Goal: Task Accomplishment & Management: Manage account settings

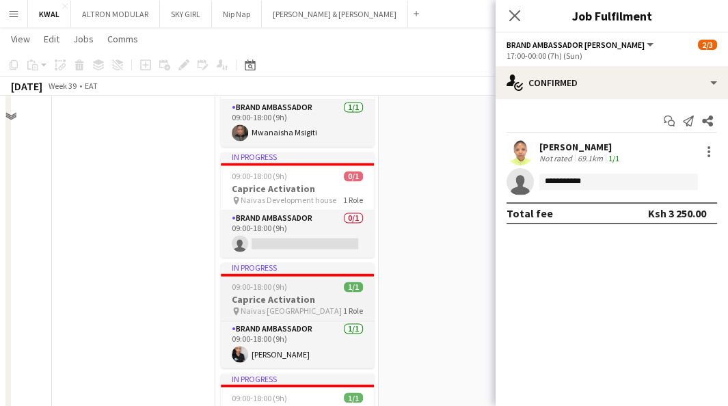
scroll to position [2886, 0]
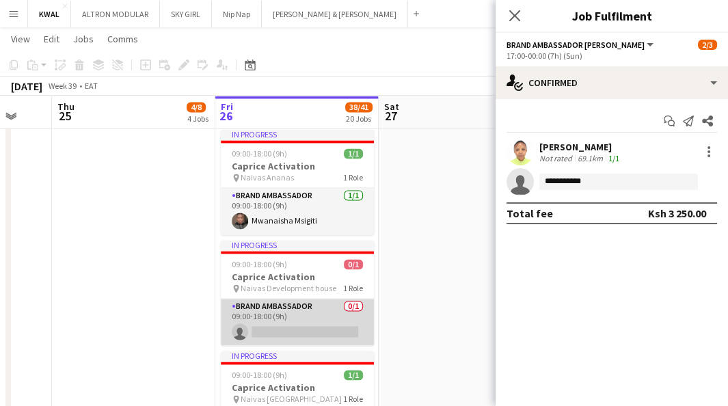
click at [294, 332] on app-card-role "Brand Ambassador 0/1 09:00-18:00 (9h) single-neutral-actions" at bounding box center [297, 322] width 153 height 46
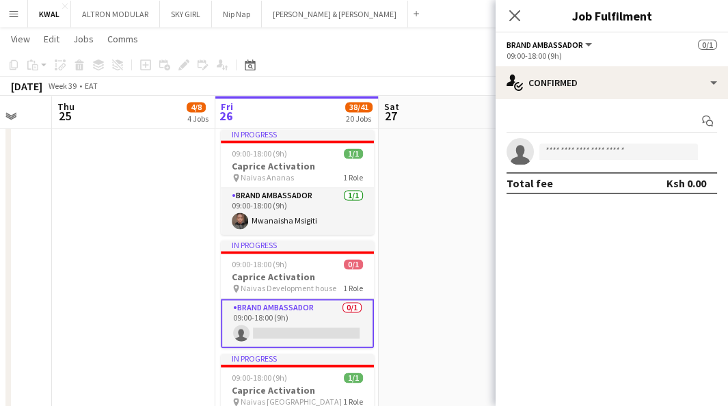
click at [279, 328] on app-card-role "Brand Ambassador 0/1 09:00-18:00 (9h) single-neutral-actions" at bounding box center [297, 323] width 153 height 49
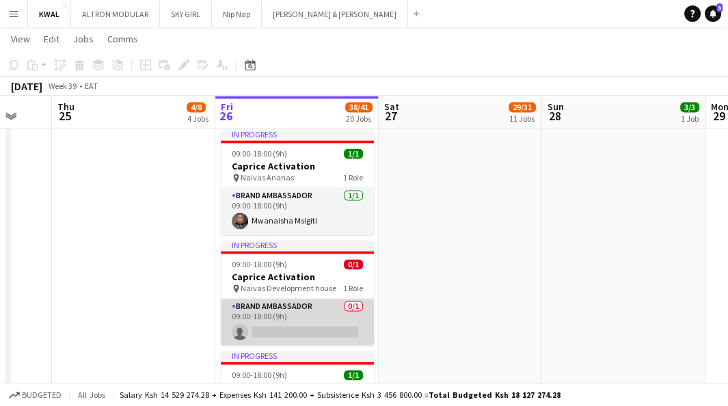
click at [290, 332] on app-card-role "Brand Ambassador 0/1 09:00-18:00 (9h) single-neutral-actions" at bounding box center [297, 322] width 153 height 46
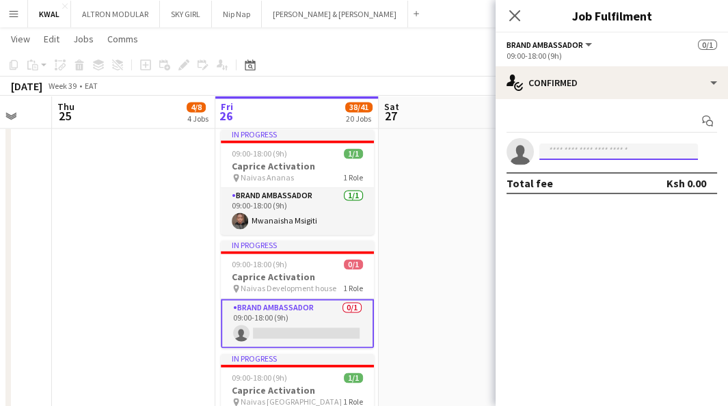
click at [574, 149] on input at bounding box center [618, 152] width 159 height 16
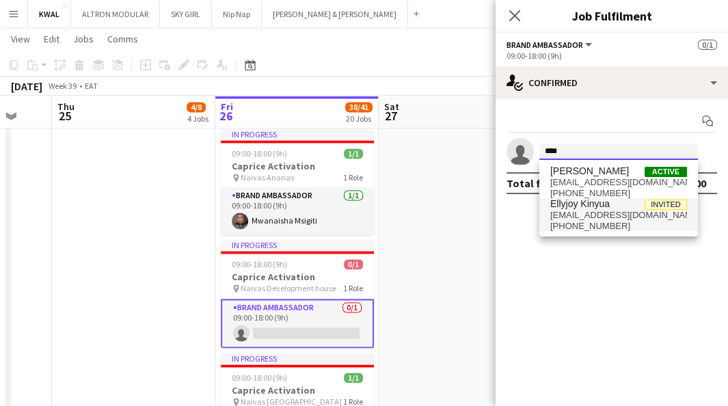
type input "****"
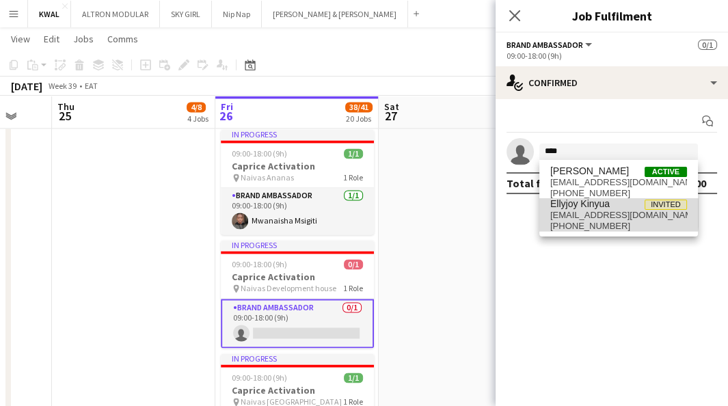
click at [569, 213] on span "[EMAIL_ADDRESS][DOMAIN_NAME]" at bounding box center [618, 215] width 137 height 11
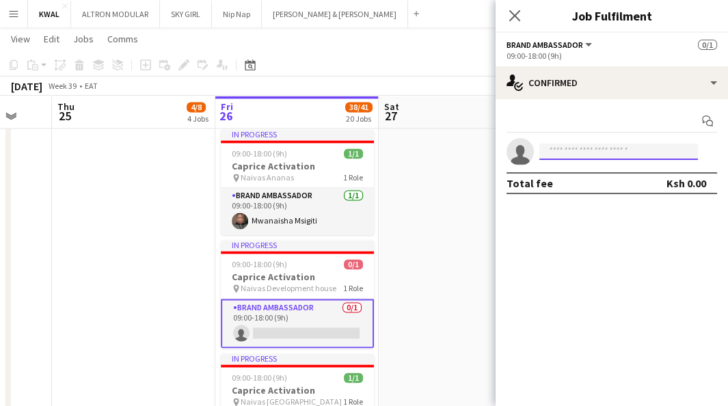
scroll to position [0, 0]
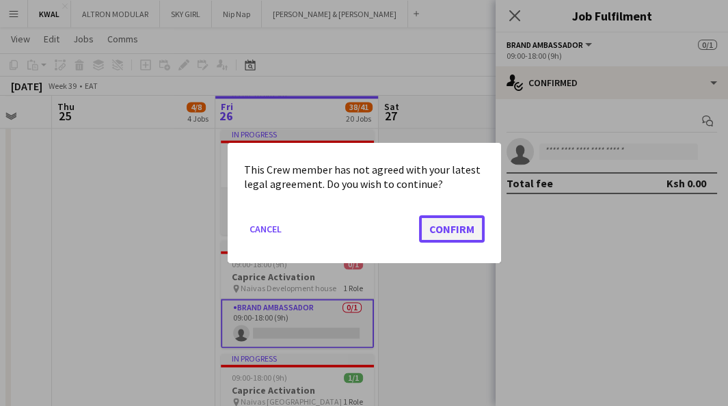
click at [476, 231] on button "Confirm" at bounding box center [452, 228] width 66 height 27
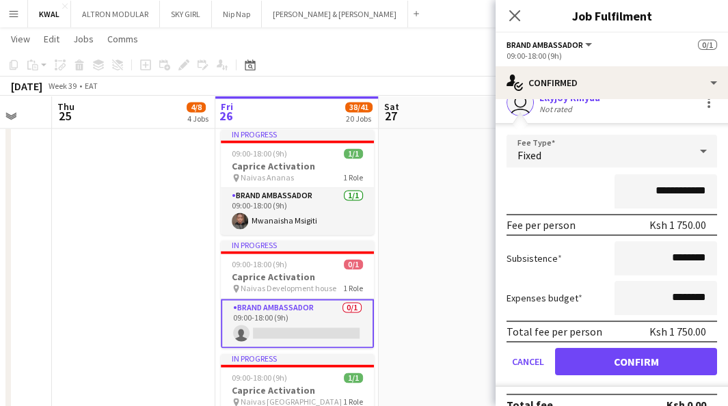
scroll to position [68, 0]
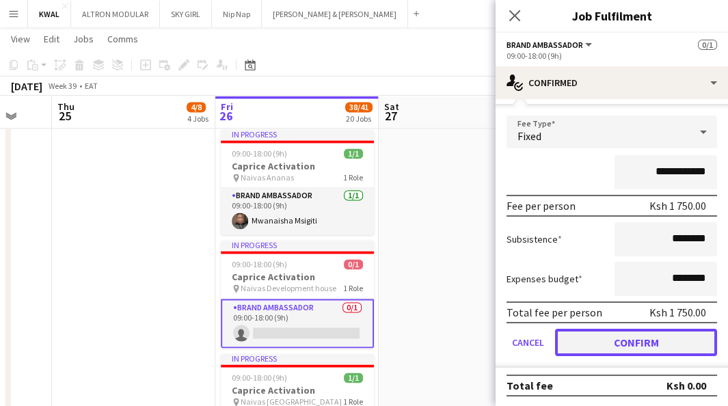
click at [609, 336] on button "Confirm" at bounding box center [636, 342] width 162 height 27
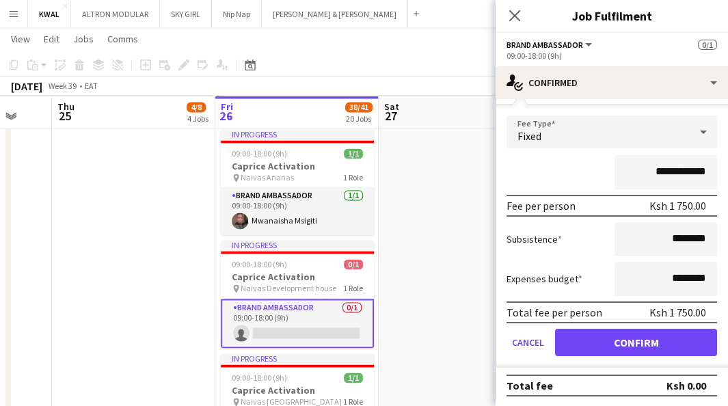
scroll to position [0, 0]
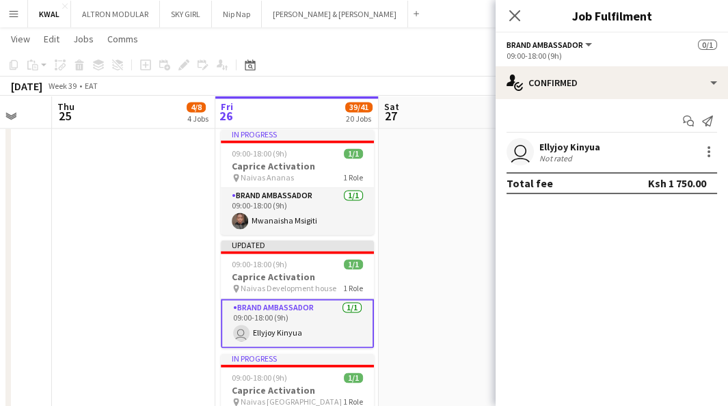
click at [524, 154] on app-user-avatar "user" at bounding box center [520, 151] width 27 height 27
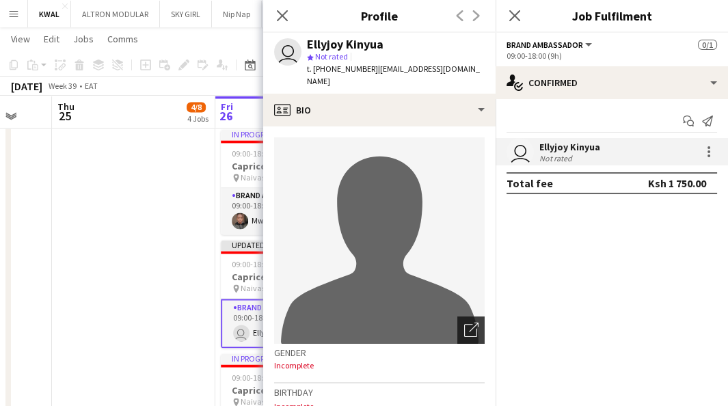
click at [464, 324] on icon at bounding box center [470, 330] width 13 height 13
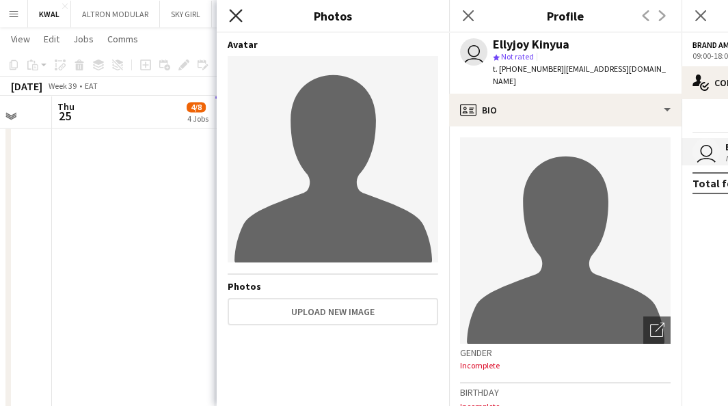
click at [231, 10] on icon at bounding box center [235, 15] width 13 height 13
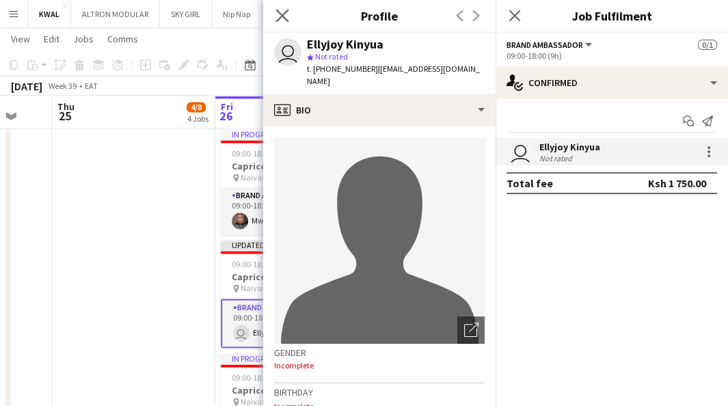
click at [289, 15] on app-icon "Close pop-in" at bounding box center [283, 16] width 20 height 20
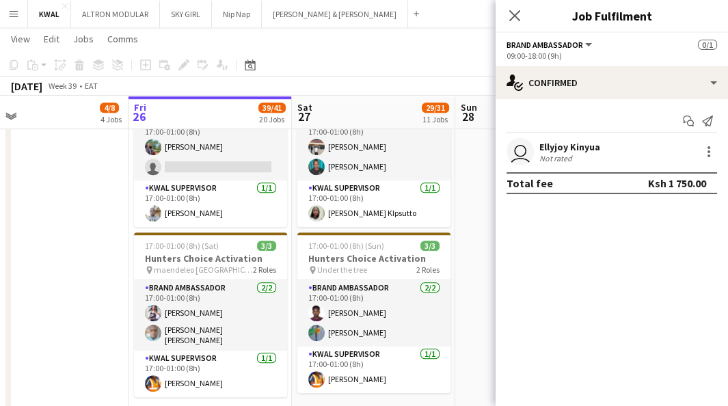
scroll to position [0, 365]
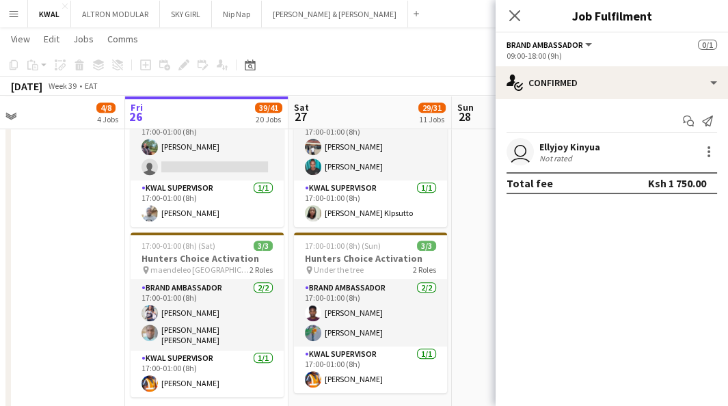
drag, startPoint x: 183, startPoint y: 277, endPoint x: 93, endPoint y: 253, distance: 93.4
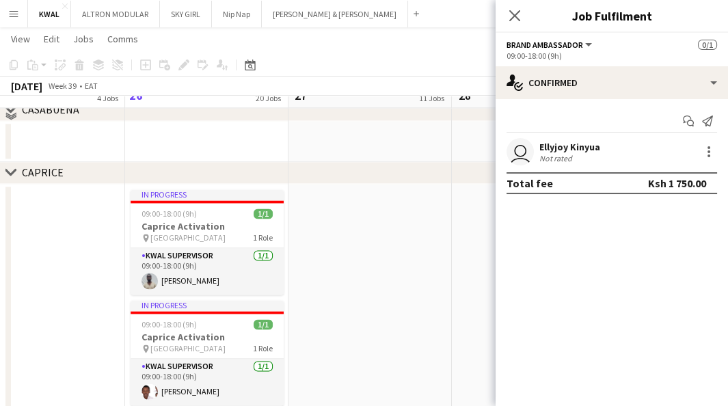
scroll to position [2582, 0]
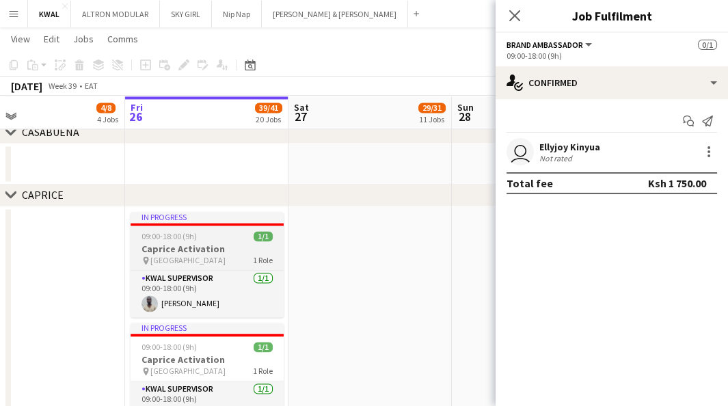
click at [183, 237] on span "09:00-18:00 (9h)" at bounding box center [169, 236] width 55 height 10
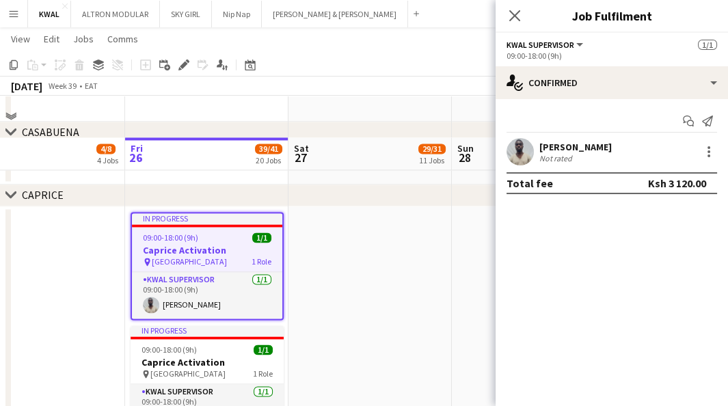
scroll to position [2658, 0]
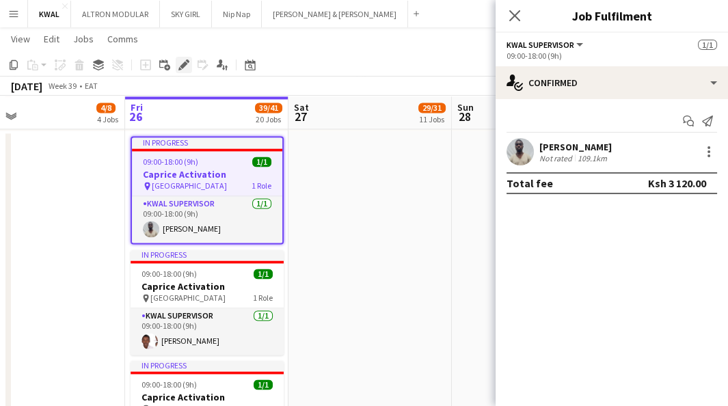
click at [177, 64] on div "Edit" at bounding box center [184, 65] width 16 height 16
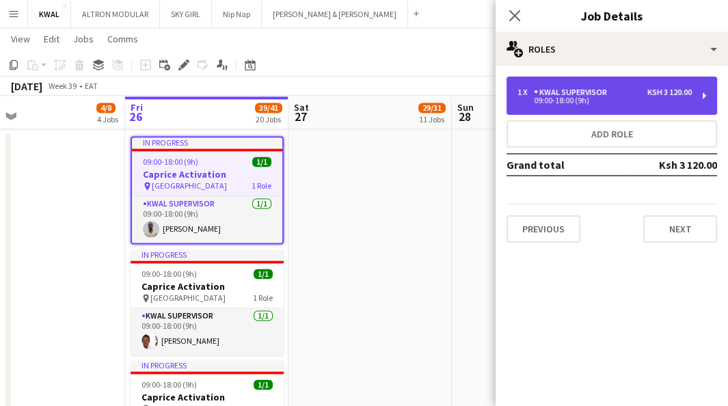
click at [563, 98] on div "09:00-18:00 (9h)" at bounding box center [605, 100] width 174 height 7
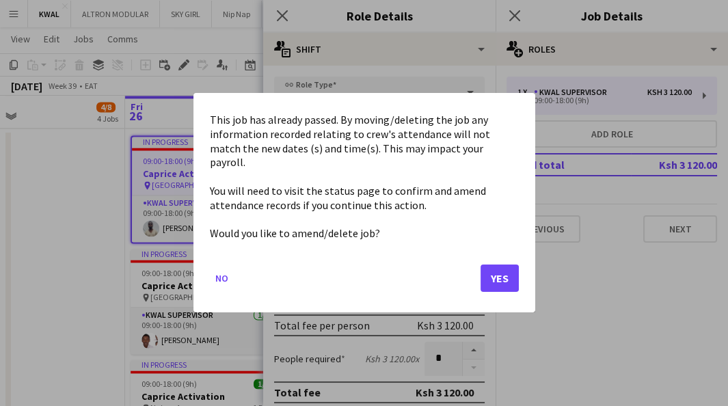
scroll to position [0, 0]
drag, startPoint x: 295, startPoint y: 137, endPoint x: 286, endPoint y: 137, distance: 9.6
click at [494, 273] on button "Yes" at bounding box center [500, 278] width 38 height 27
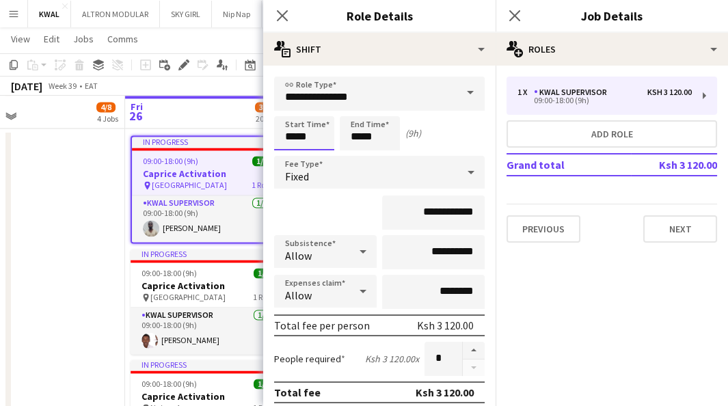
scroll to position [2658, 0]
drag, startPoint x: 295, startPoint y: 139, endPoint x: 284, endPoint y: 137, distance: 11.0
click at [284, 137] on input "*****" at bounding box center [304, 133] width 60 height 34
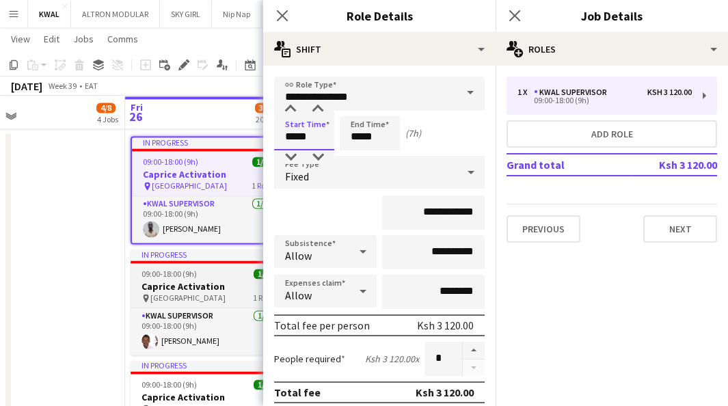
type input "*****"
click at [159, 282] on h3 "Caprice Activation" at bounding box center [207, 286] width 153 height 12
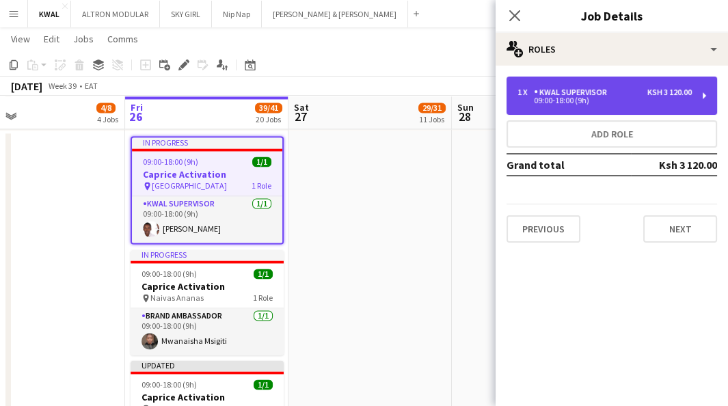
click at [572, 103] on div "09:00-18:00 (9h)" at bounding box center [605, 100] width 174 height 7
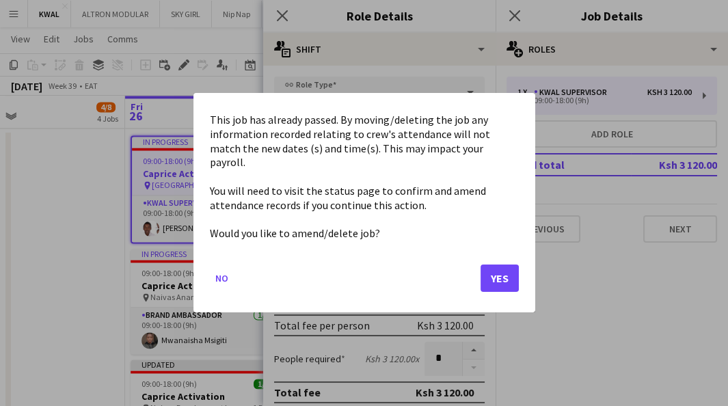
scroll to position [0, 0]
drag, startPoint x: 295, startPoint y: 137, endPoint x: 285, endPoint y: 138, distance: 9.6
click at [505, 270] on button "Yes" at bounding box center [500, 278] width 38 height 27
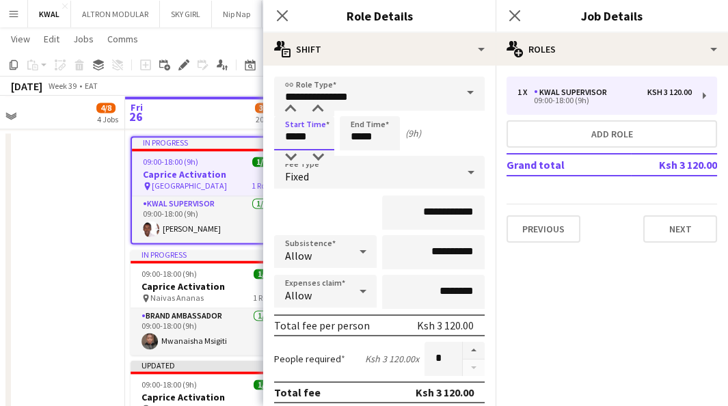
drag, startPoint x: 295, startPoint y: 137, endPoint x: 286, endPoint y: 138, distance: 9.0
click at [286, 138] on input "*****" at bounding box center [304, 133] width 60 height 34
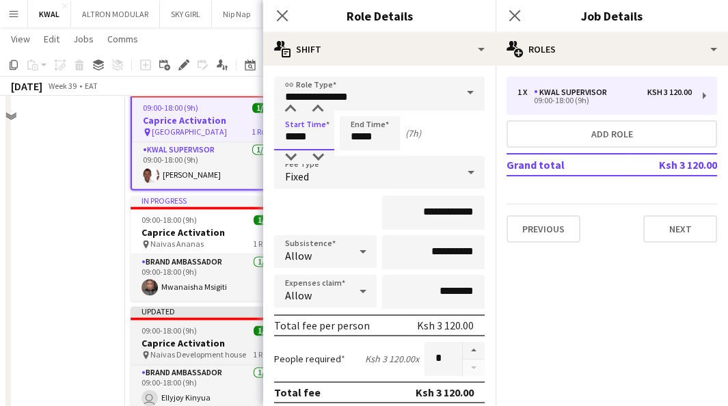
scroll to position [2735, 0]
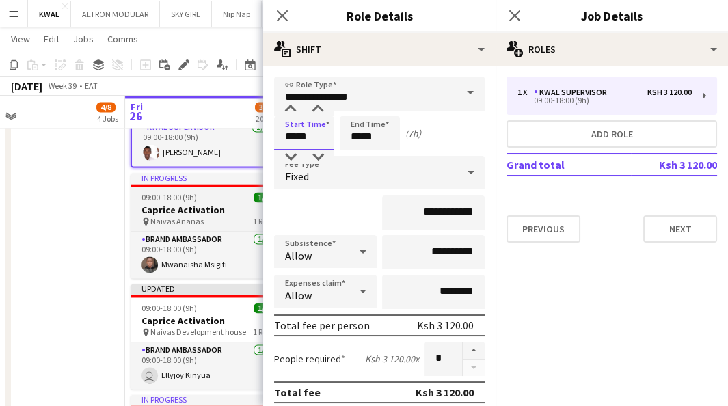
type input "*****"
click at [199, 216] on span "Naivas Ananas" at bounding box center [176, 221] width 53 height 10
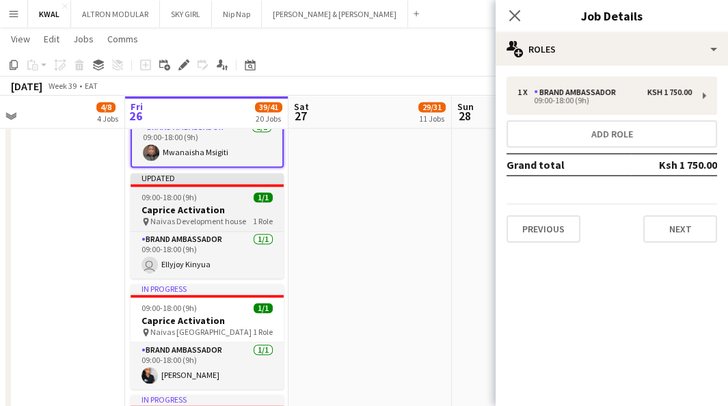
click at [196, 210] on h3 "Caprice Activation" at bounding box center [207, 210] width 153 height 12
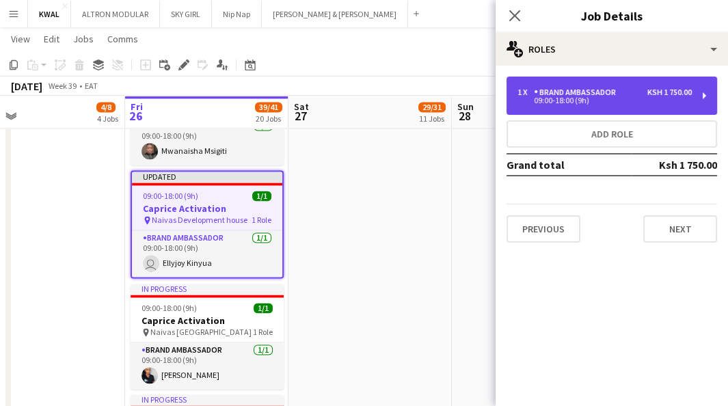
click at [544, 98] on div "09:00-18:00 (9h)" at bounding box center [605, 100] width 174 height 7
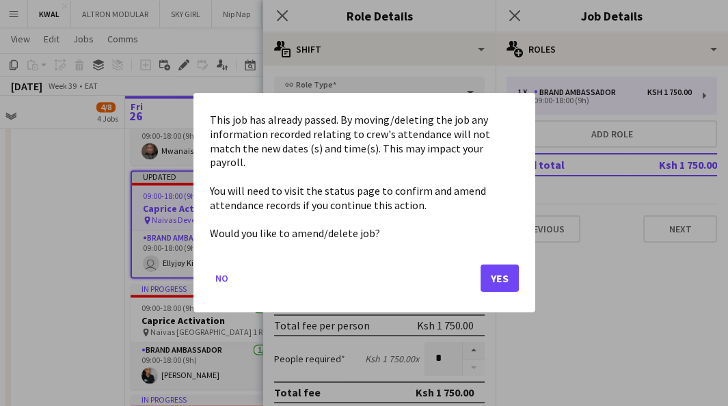
scroll to position [0, 0]
drag, startPoint x: 498, startPoint y: 269, endPoint x: 466, endPoint y: 228, distance: 53.1
click at [498, 269] on button "Yes" at bounding box center [500, 278] width 38 height 27
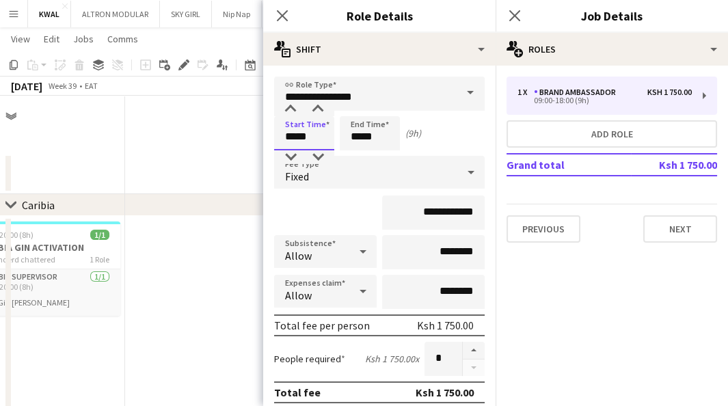
scroll to position [2735, 0]
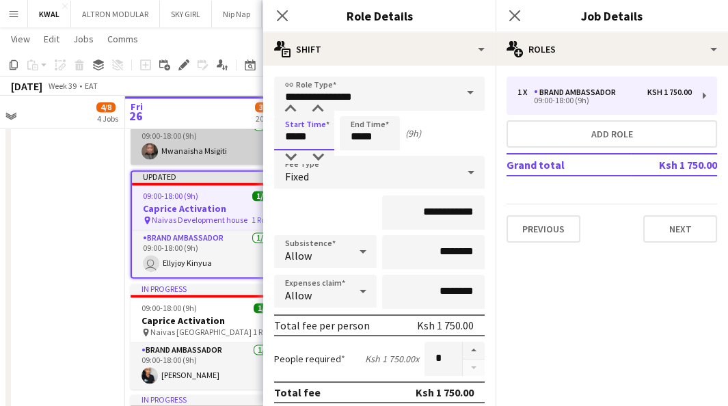
drag, startPoint x: 295, startPoint y: 137, endPoint x: 251, endPoint y: 138, distance: 44.4
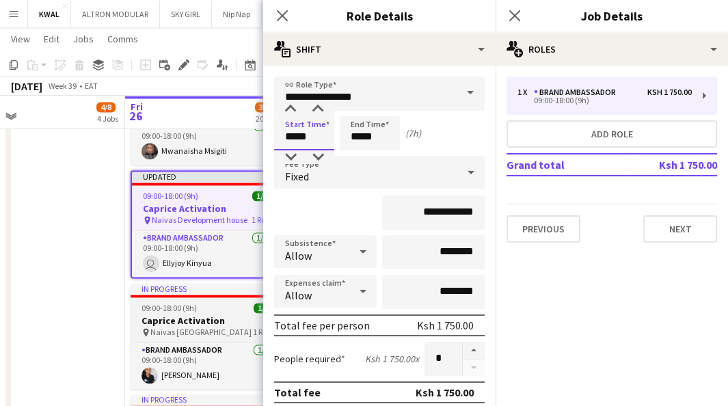
type input "*****"
drag, startPoint x: 185, startPoint y: 328, endPoint x: 219, endPoint y: 321, distance: 35.5
click at [186, 327] on span "Naivas [GEOGRAPHIC_DATA]" at bounding box center [200, 332] width 101 height 10
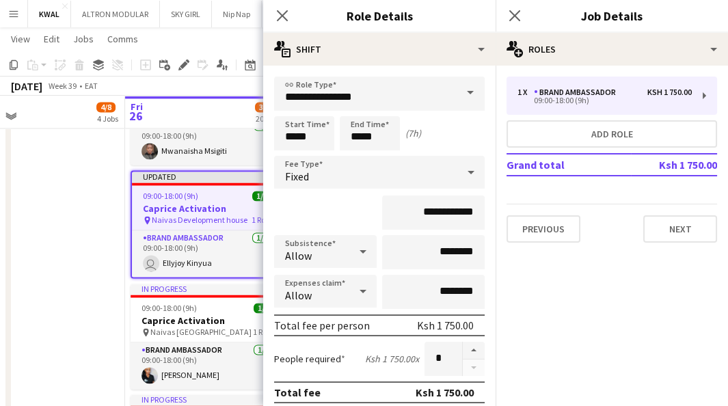
scroll to position [0, 364]
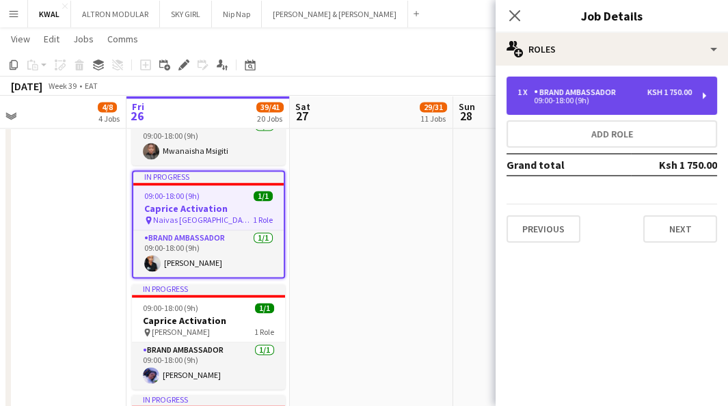
drag, startPoint x: 596, startPoint y: 90, endPoint x: 568, endPoint y: 101, distance: 30.1
click at [595, 91] on div "Brand Ambassador" at bounding box center [578, 93] width 88 height 10
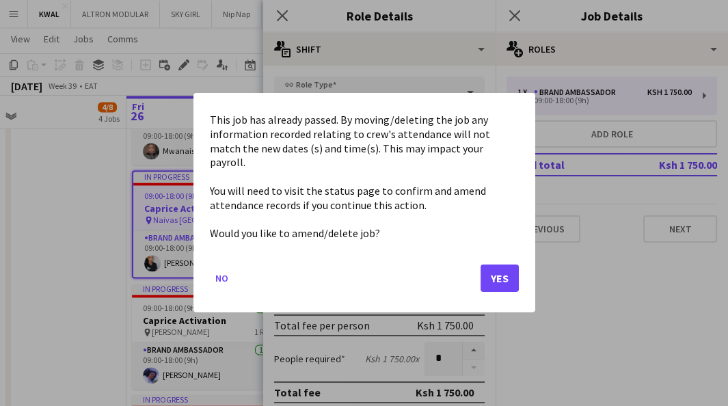
scroll to position [0, 0]
drag, startPoint x: 296, startPoint y: 137, endPoint x: 246, endPoint y: 137, distance: 49.9
click at [494, 277] on button "Yes" at bounding box center [500, 278] width 38 height 27
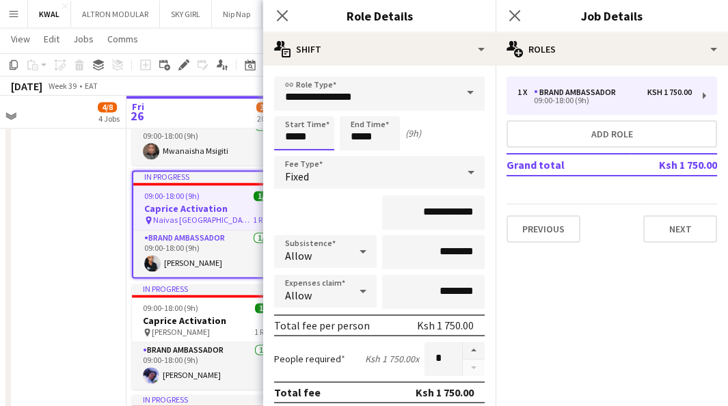
scroll to position [2735, 0]
drag, startPoint x: 295, startPoint y: 138, endPoint x: 271, endPoint y: 138, distance: 23.9
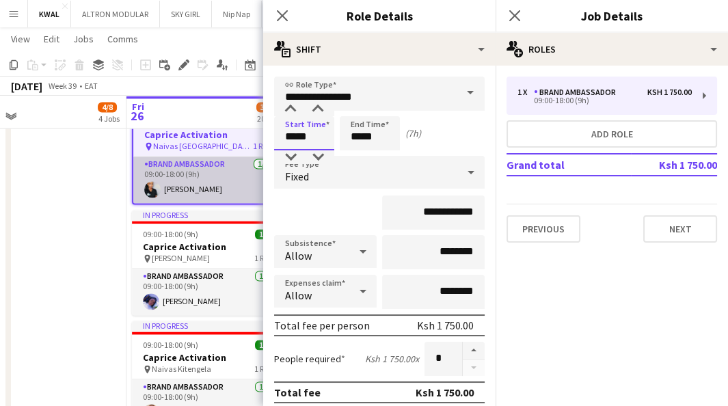
scroll to position [2886, 0]
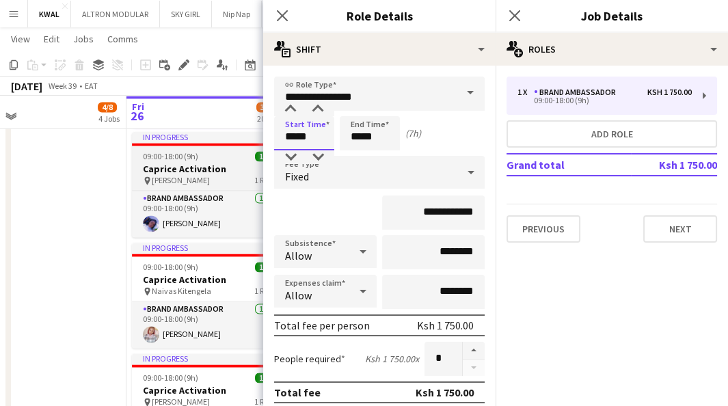
type input "*****"
click at [217, 171] on h3 "Caprice Activation" at bounding box center [208, 169] width 153 height 12
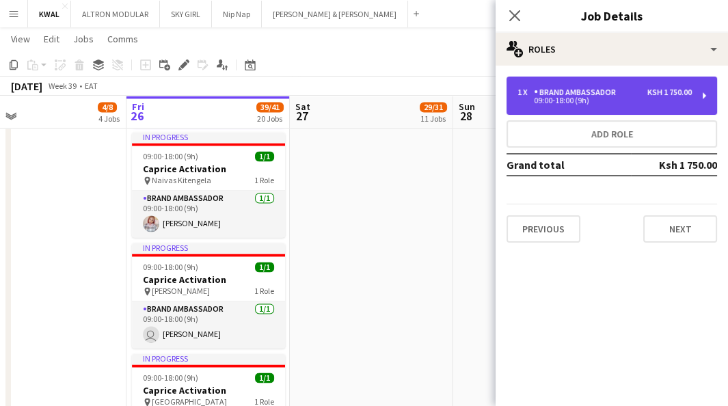
click at [559, 104] on div "09:00-18:00 (9h)" at bounding box center [605, 100] width 174 height 7
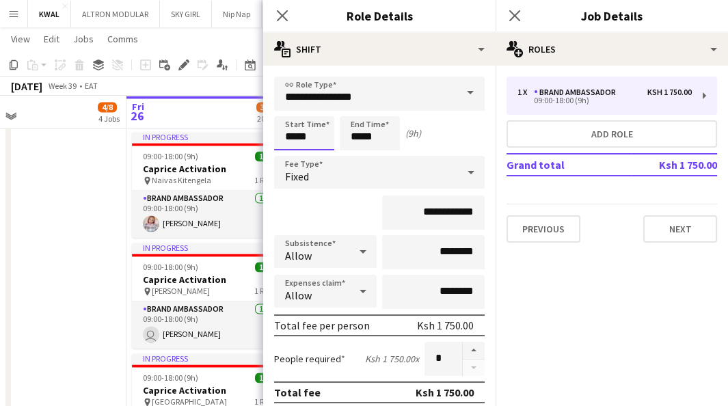
scroll to position [0, 0]
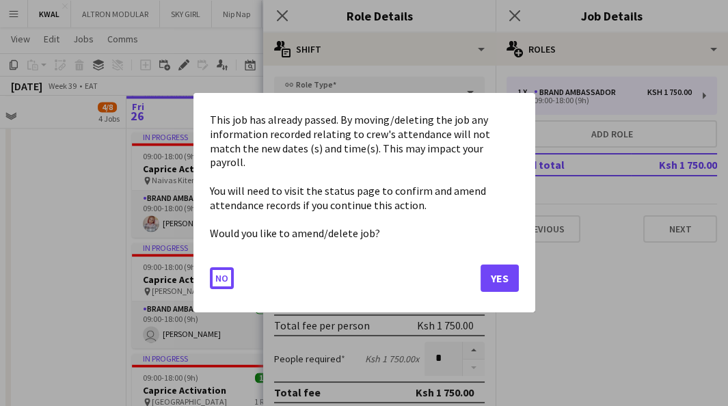
drag, startPoint x: 295, startPoint y: 139, endPoint x: 283, endPoint y: 138, distance: 12.3
click at [507, 265] on button "Yes" at bounding box center [500, 278] width 38 height 27
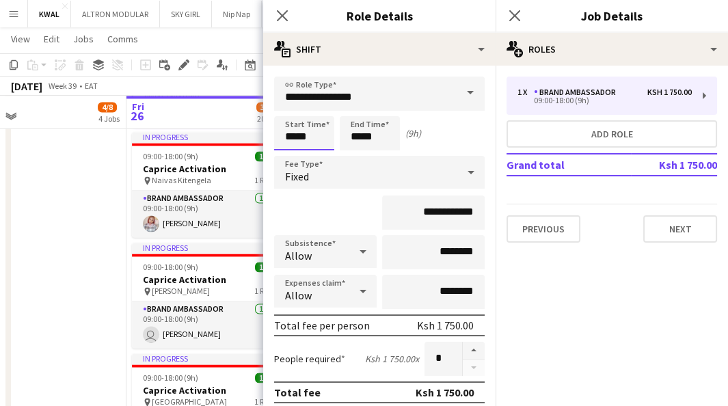
scroll to position [2886, 0]
drag, startPoint x: 297, startPoint y: 134, endPoint x: 283, endPoint y: 133, distance: 13.7
click at [279, 133] on input "*****" at bounding box center [304, 133] width 60 height 34
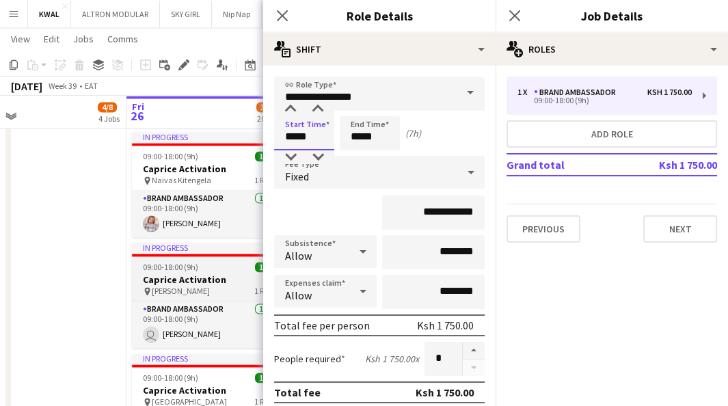
type input "*****"
click at [161, 286] on div "pin Naivas Maiyan 1 Role" at bounding box center [208, 291] width 153 height 11
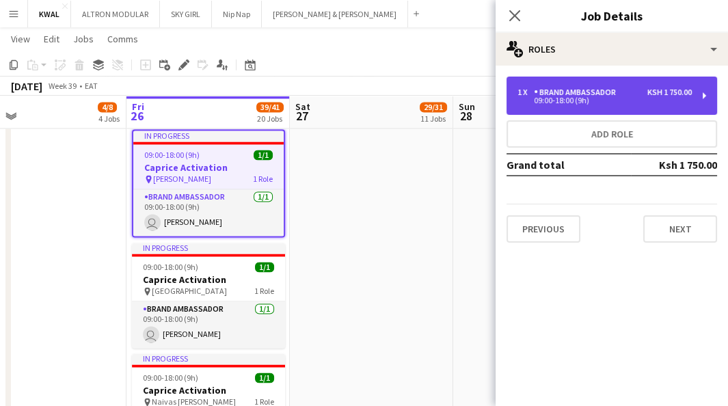
click at [546, 96] on div "Brand Ambassador" at bounding box center [578, 93] width 88 height 10
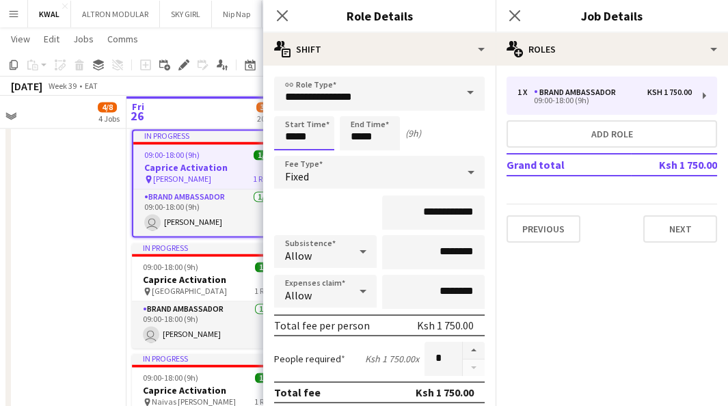
scroll to position [0, 0]
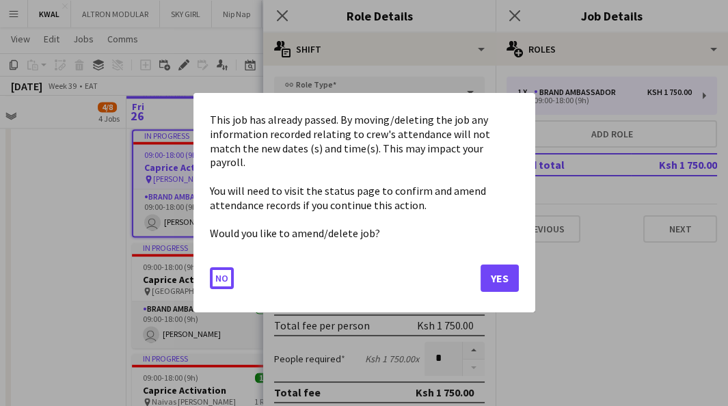
drag, startPoint x: 296, startPoint y: 135, endPoint x: 286, endPoint y: 135, distance: 10.3
click at [498, 277] on button "Yes" at bounding box center [500, 278] width 38 height 27
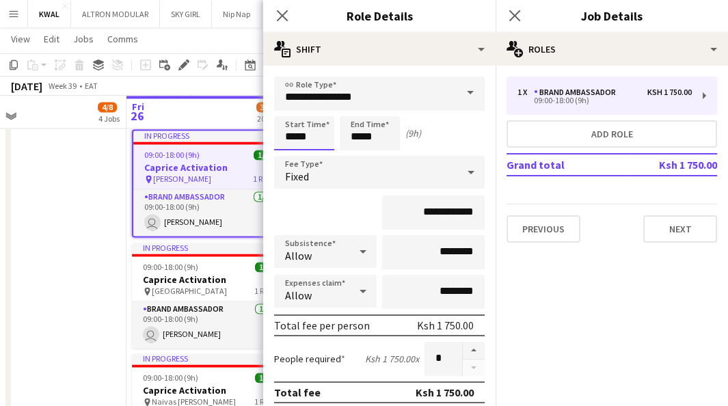
scroll to position [2886, 0]
click at [286, 135] on input "*****" at bounding box center [304, 133] width 60 height 34
drag, startPoint x: 295, startPoint y: 137, endPoint x: 278, endPoint y: 135, distance: 17.8
click at [278, 135] on input "*****" at bounding box center [304, 133] width 60 height 34
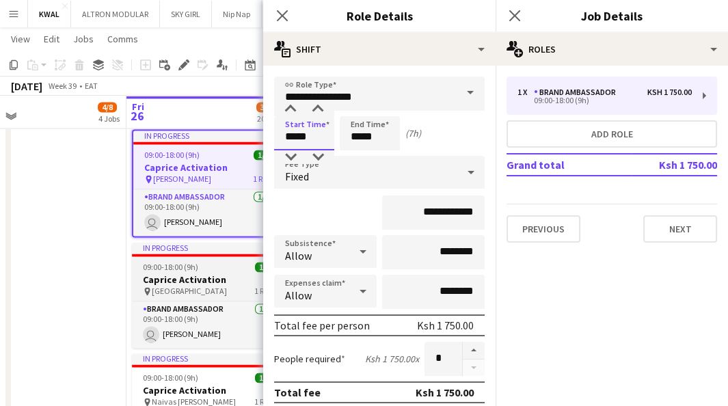
type input "*****"
click at [176, 273] on h3 "Caprice Activation" at bounding box center [208, 279] width 153 height 12
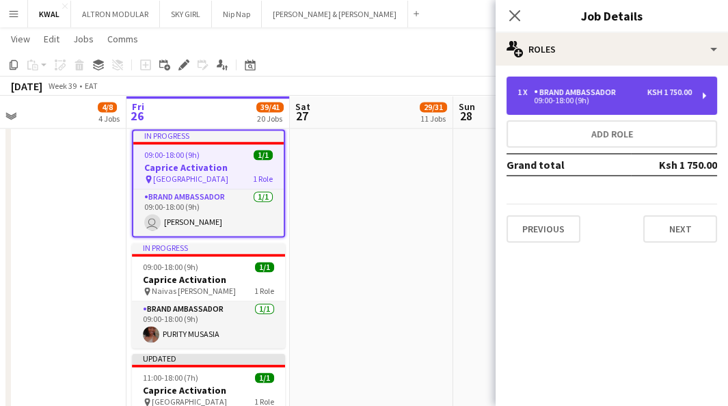
click at [537, 96] on div "Brand Ambassador" at bounding box center [578, 93] width 88 height 10
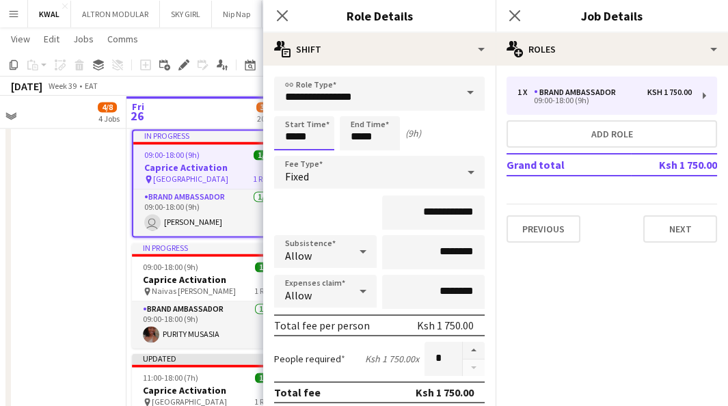
scroll to position [0, 0]
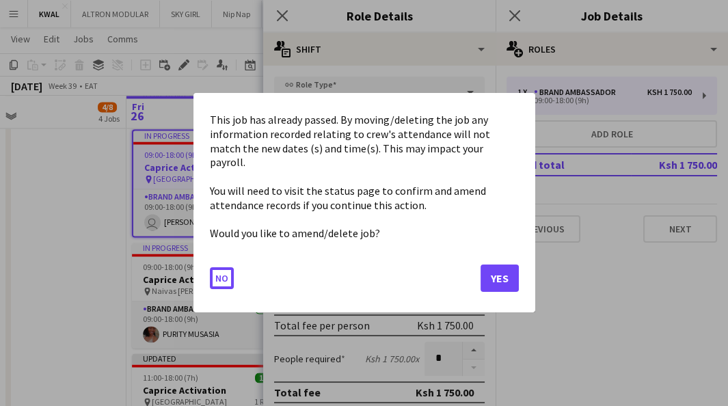
drag, startPoint x: 296, startPoint y: 137, endPoint x: 263, endPoint y: 135, distance: 33.6
click at [496, 265] on button "Yes" at bounding box center [500, 278] width 38 height 27
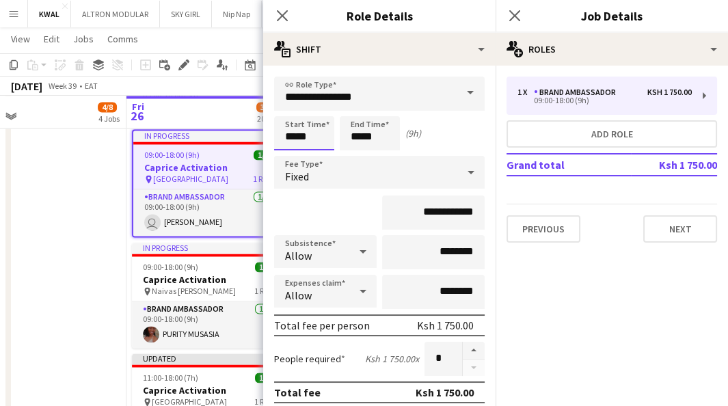
scroll to position [2886, 0]
drag, startPoint x: 295, startPoint y: 133, endPoint x: 276, endPoint y: 138, distance: 19.9
click at [276, 138] on input "*****" at bounding box center [304, 133] width 60 height 34
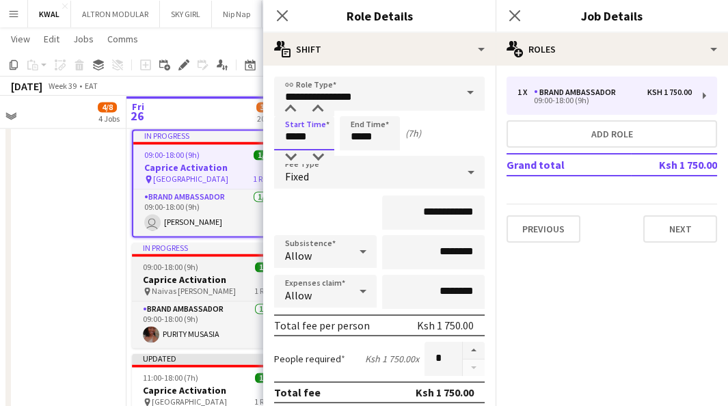
type input "*****"
click at [189, 273] on h3 "Caprice Activation" at bounding box center [208, 279] width 153 height 12
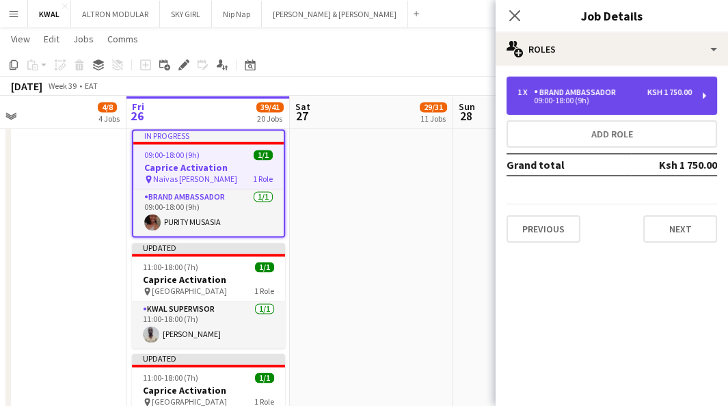
click at [555, 96] on div "Brand Ambassador" at bounding box center [578, 93] width 88 height 10
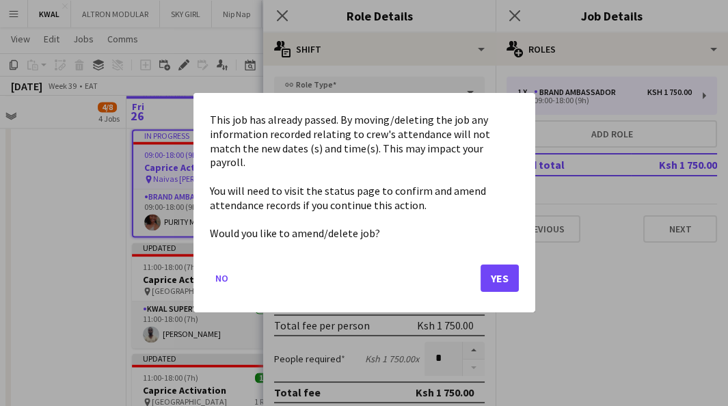
scroll to position [0, 0]
drag, startPoint x: 296, startPoint y: 138, endPoint x: 505, endPoint y: 319, distance: 275.8
click at [492, 269] on button "Yes" at bounding box center [500, 278] width 38 height 27
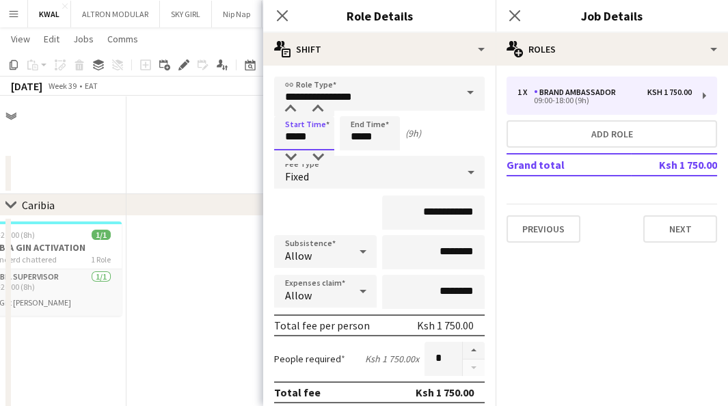
scroll to position [2886, 0]
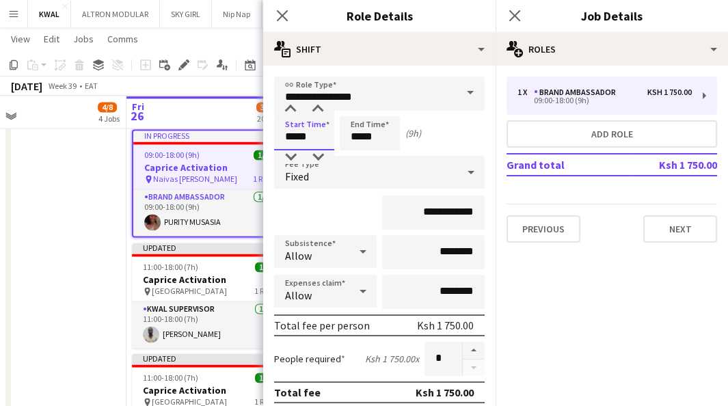
drag, startPoint x: 296, startPoint y: 136, endPoint x: 238, endPoint y: 133, distance: 58.2
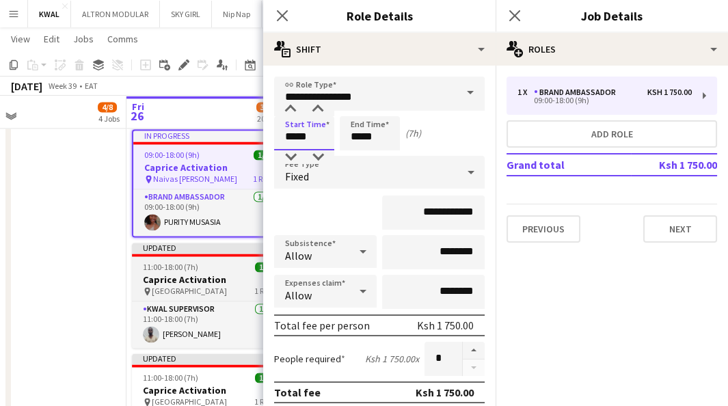
type input "*****"
click at [172, 274] on h3 "Caprice Activation" at bounding box center [208, 279] width 153 height 12
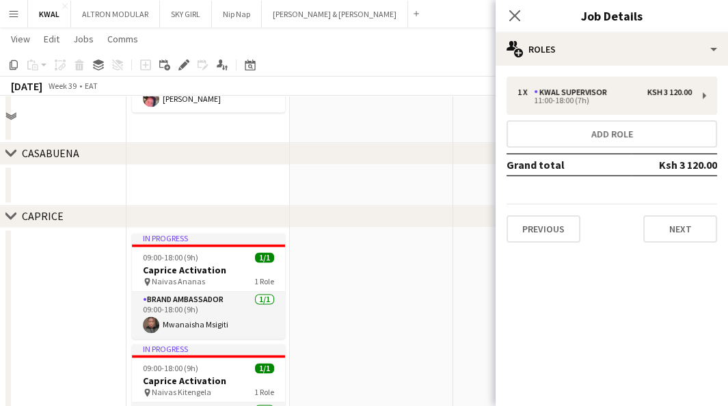
scroll to position [2658, 0]
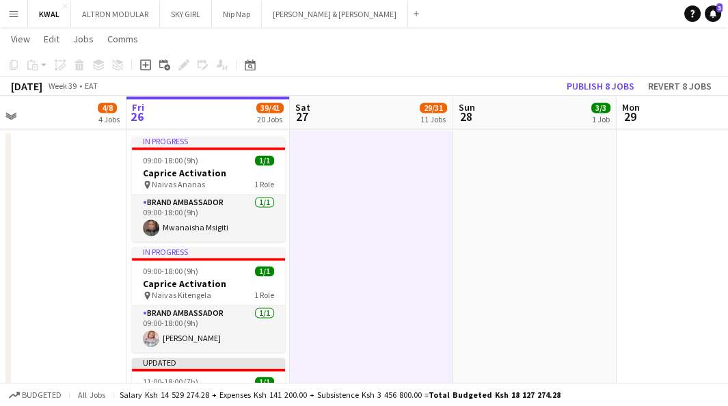
click at [16, 13] on app-icon "Menu" at bounding box center [13, 13] width 11 height 11
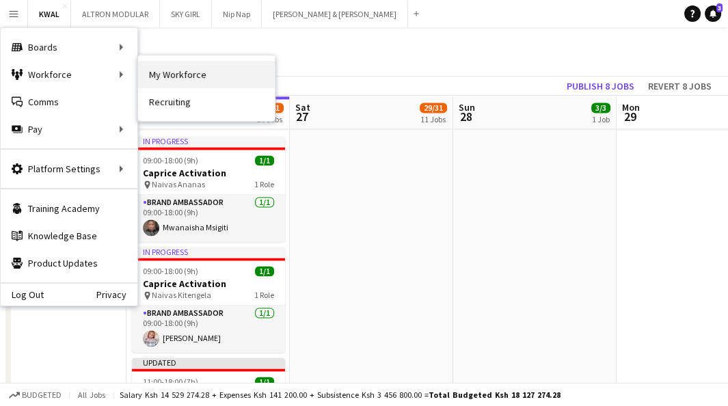
click at [164, 77] on link "My Workforce" at bounding box center [206, 74] width 137 height 27
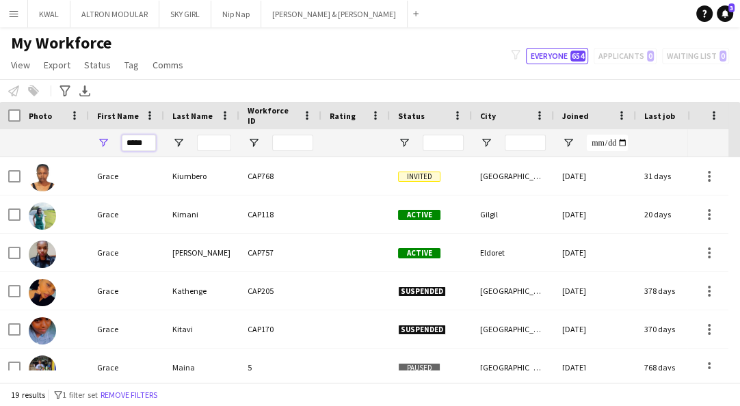
drag, startPoint x: 151, startPoint y: 143, endPoint x: 93, endPoint y: 150, distance: 58.5
click at [90, 150] on div "*****" at bounding box center [126, 142] width 75 height 27
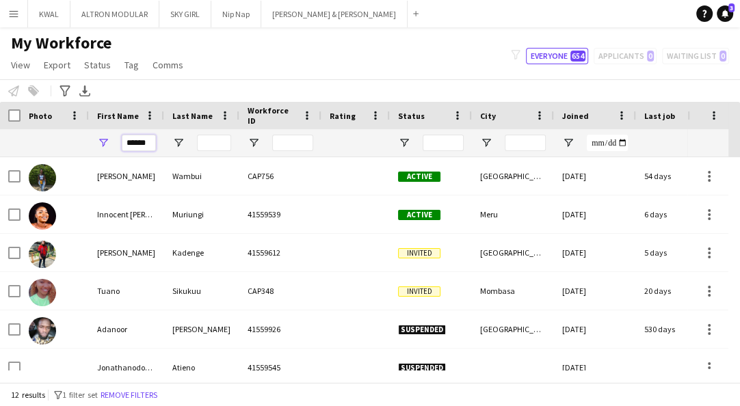
scroll to position [0, 1]
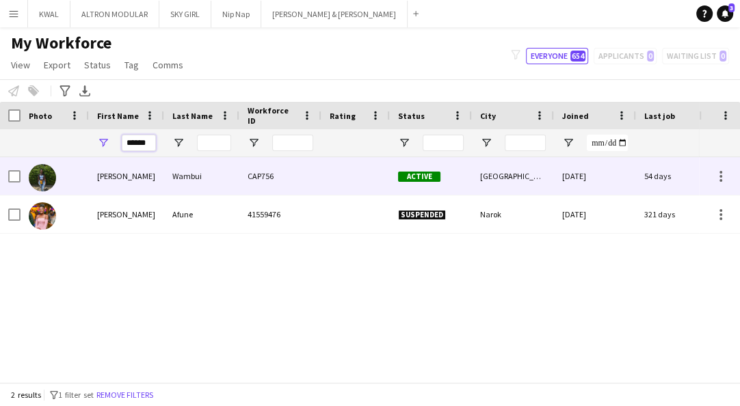
type input "******"
click at [147, 186] on div "[PERSON_NAME]" at bounding box center [126, 176] width 75 height 38
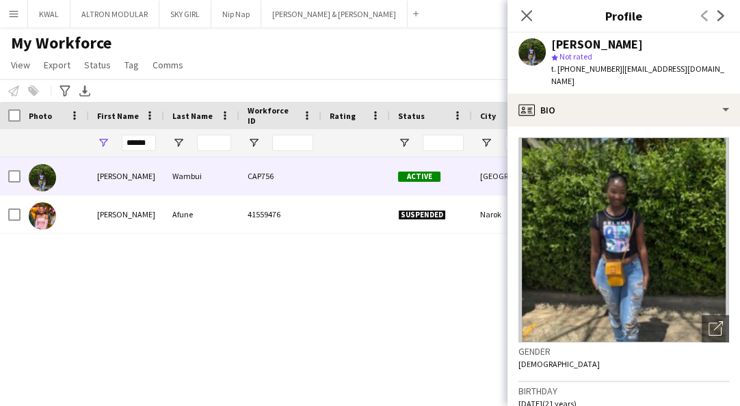
click at [444, 54] on div "My Workforce View Views Default view Captivate Compliance workforce per brand N…" at bounding box center [370, 56] width 740 height 46
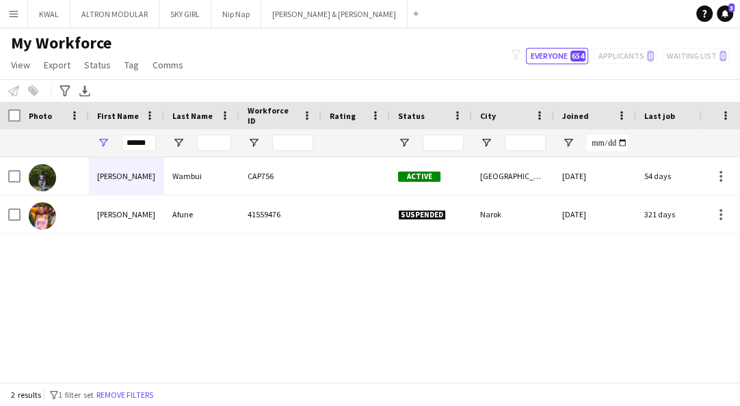
click at [635, 57] on div "filter-1 Everyone 654 Applicants 0 Waiting list 0" at bounding box center [620, 56] width 240 height 16
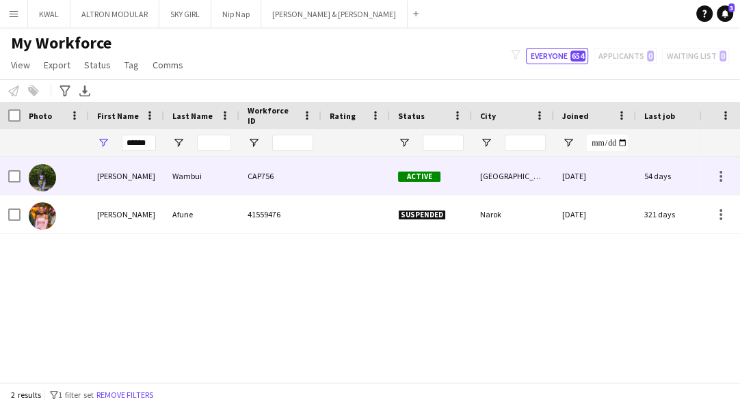
click at [331, 182] on div at bounding box center [355, 176] width 68 height 38
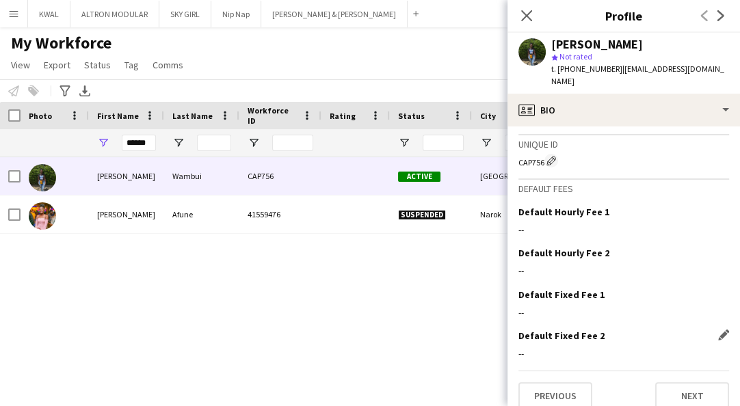
scroll to position [524, 0]
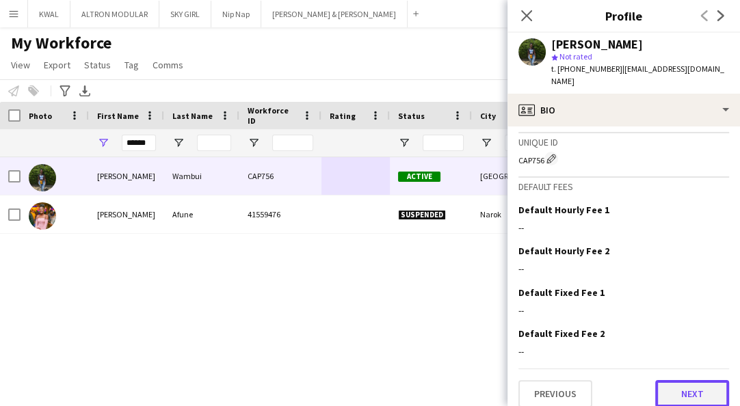
click at [686, 389] on button "Next" at bounding box center [692, 393] width 74 height 27
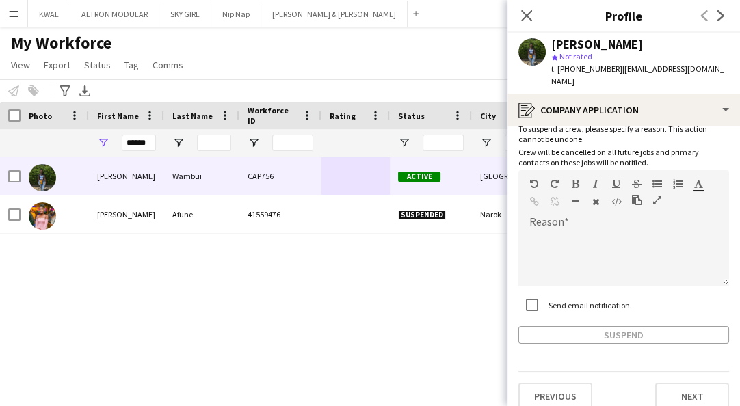
scroll to position [85, 0]
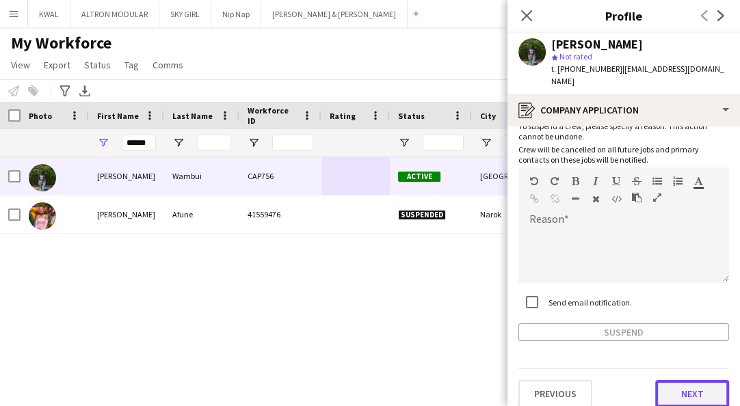
click at [656, 381] on button "Next" at bounding box center [692, 393] width 74 height 27
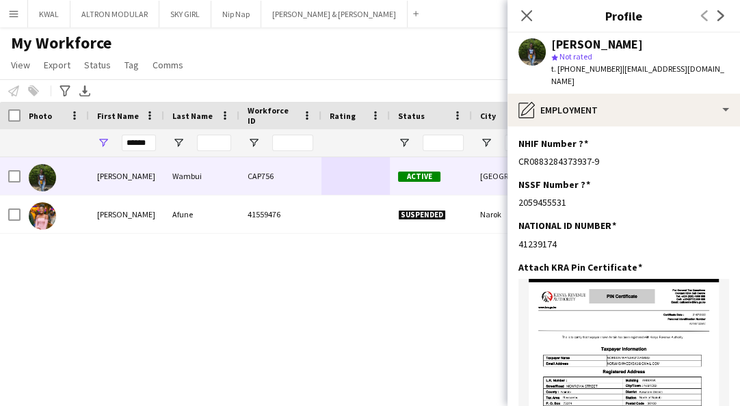
click at [281, 293] on div "[PERSON_NAME] CAP756 Active [GEOGRAPHIC_DATA] [DATE] 54 days 6 [DATE] 10:46 [PE…" at bounding box center [349, 263] width 699 height 213
click at [50, 16] on button "KWAL Close" at bounding box center [49, 14] width 42 height 27
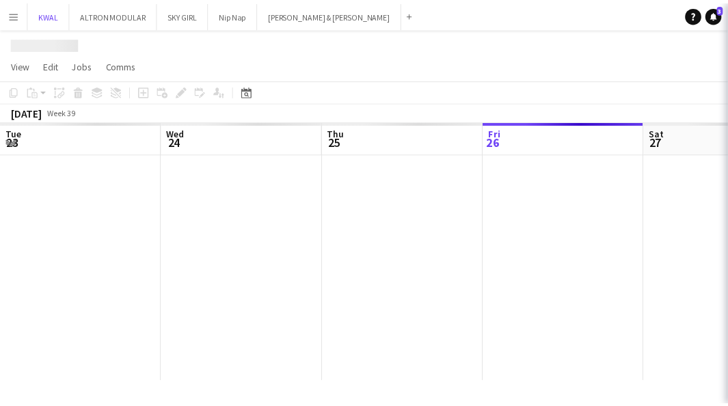
scroll to position [0, 327]
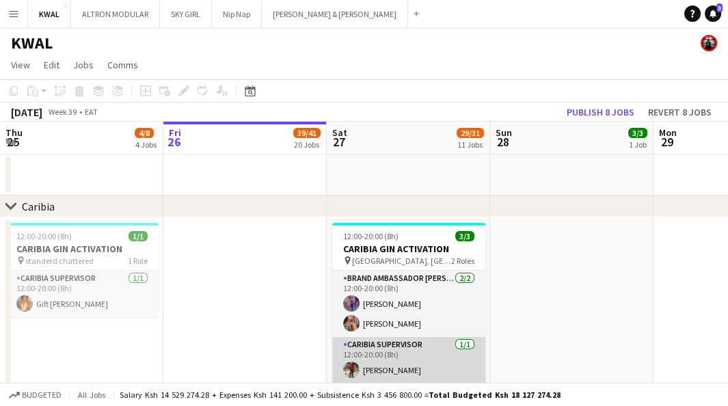
click at [354, 372] on app-user-avatar at bounding box center [351, 370] width 16 height 16
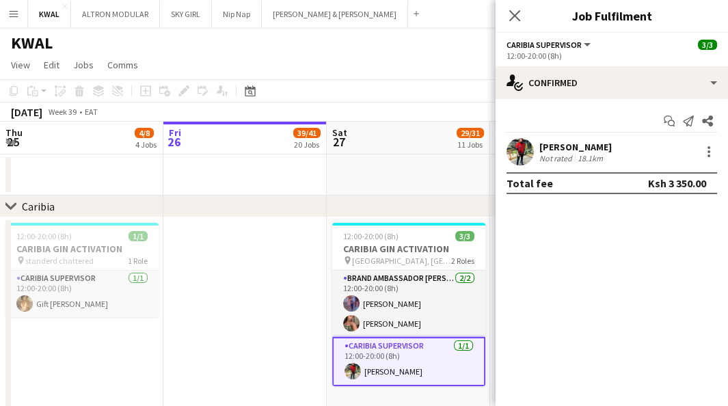
click at [527, 153] on app-user-avatar at bounding box center [520, 151] width 27 height 27
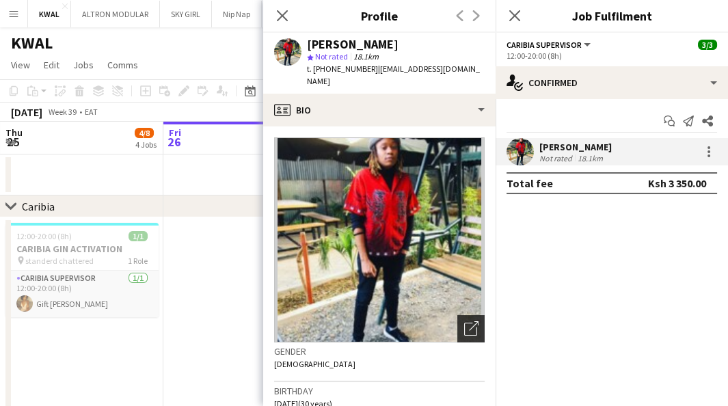
click at [464, 321] on icon "Open photos pop-in" at bounding box center [471, 328] width 14 height 14
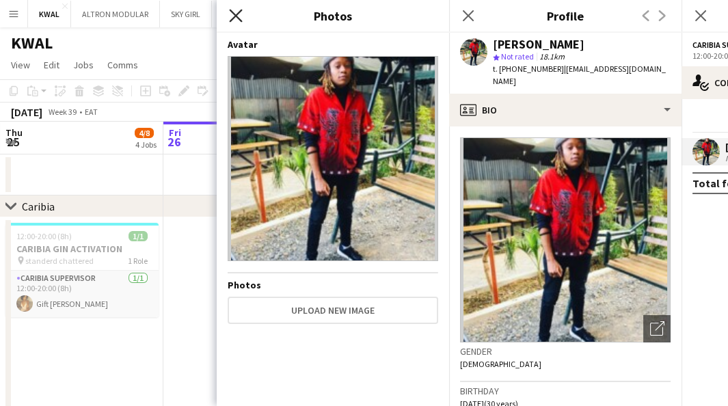
click at [239, 12] on icon at bounding box center [235, 15] width 13 height 13
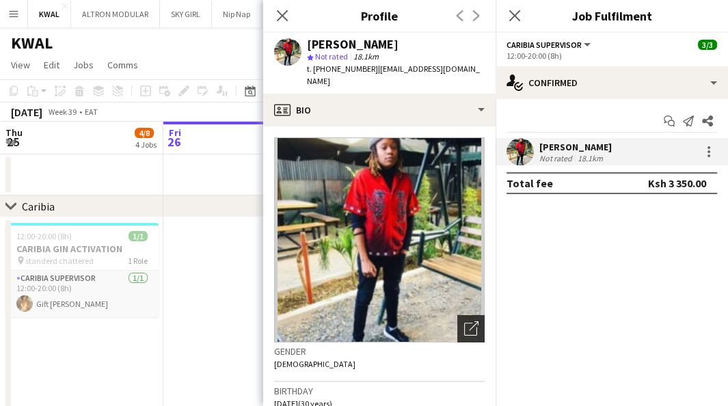
click at [464, 321] on icon "Open photos pop-in" at bounding box center [471, 328] width 14 height 14
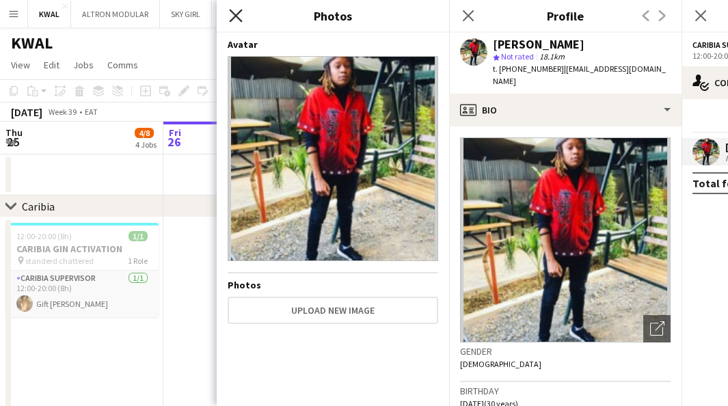
click at [236, 11] on icon "Close pop-in" at bounding box center [235, 15] width 13 height 13
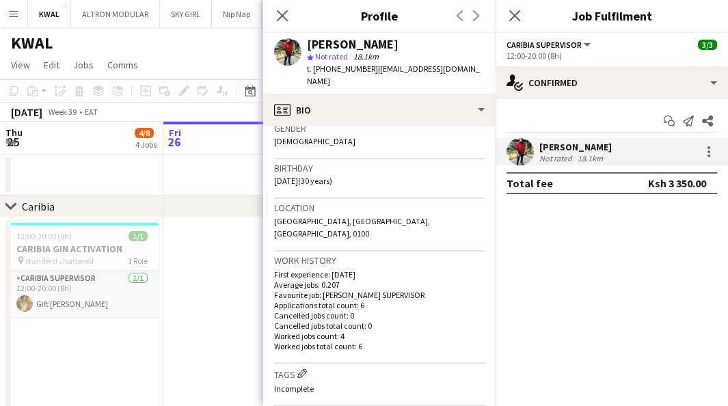
scroll to position [524, 0]
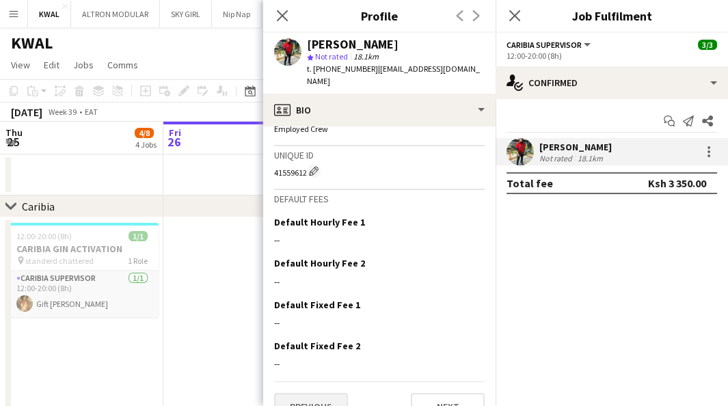
click at [288, 381] on div "Previous Next" at bounding box center [379, 400] width 211 height 39
click at [297, 393] on button "Previous" at bounding box center [311, 406] width 74 height 27
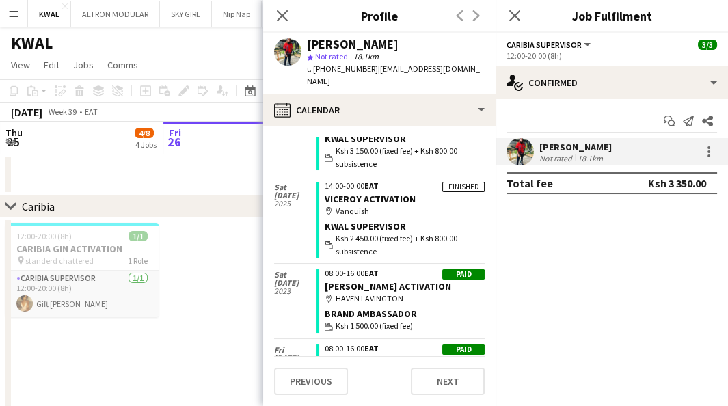
scroll to position [304, 0]
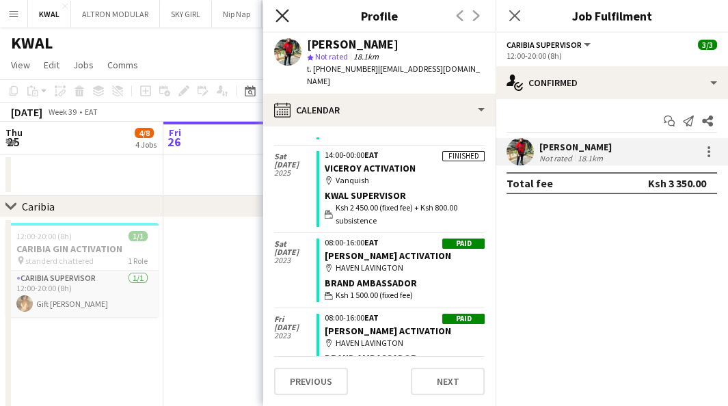
click at [285, 13] on icon at bounding box center [282, 15] width 13 height 13
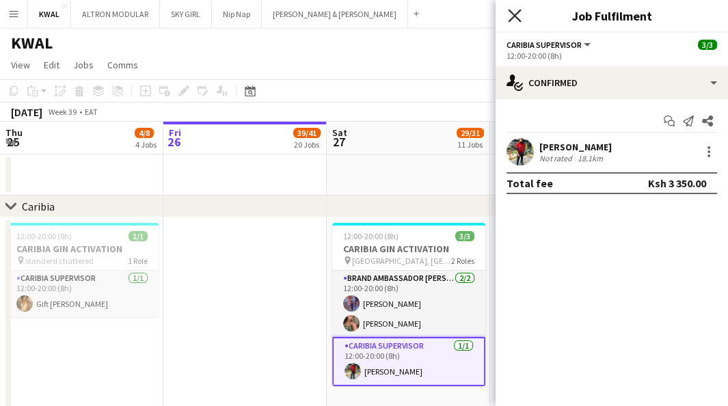
click at [520, 18] on icon "Close pop-in" at bounding box center [514, 15] width 13 height 13
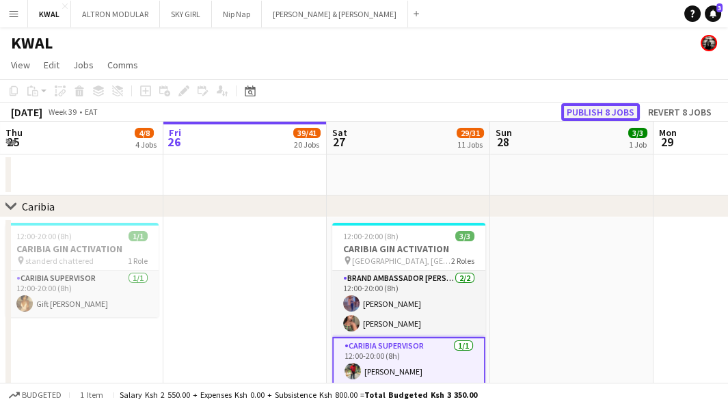
click at [609, 109] on button "Publish 8 jobs" at bounding box center [600, 112] width 79 height 18
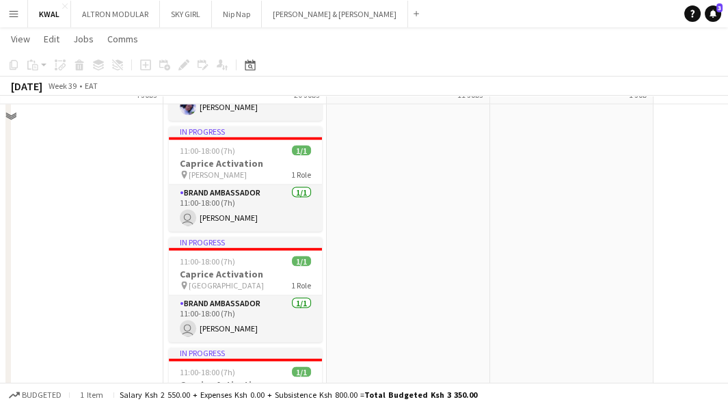
scroll to position [3418, 0]
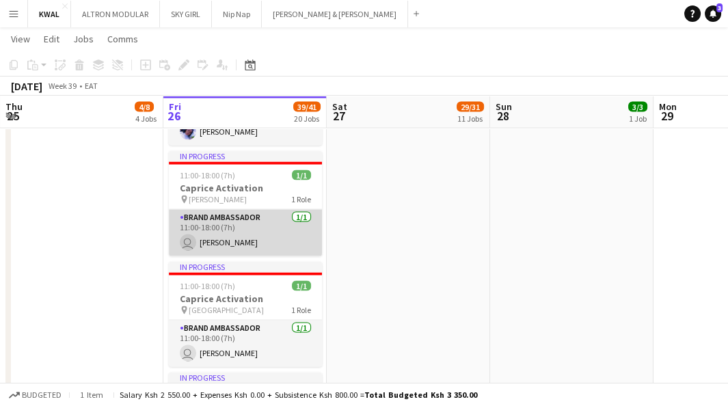
click at [185, 240] on app-user-avatar "user" at bounding box center [188, 242] width 16 height 16
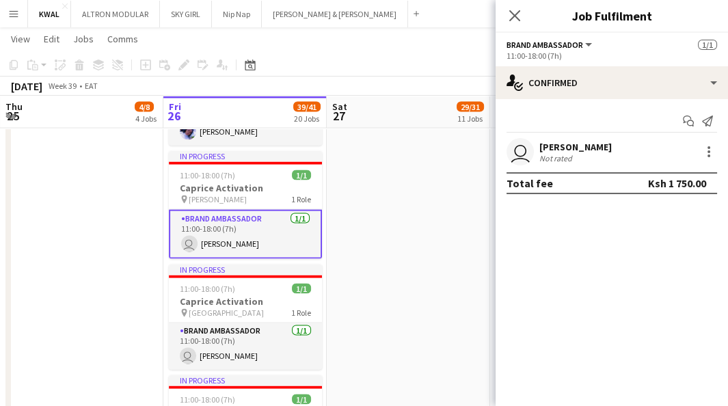
click at [520, 149] on app-user-avatar "user" at bounding box center [520, 151] width 27 height 27
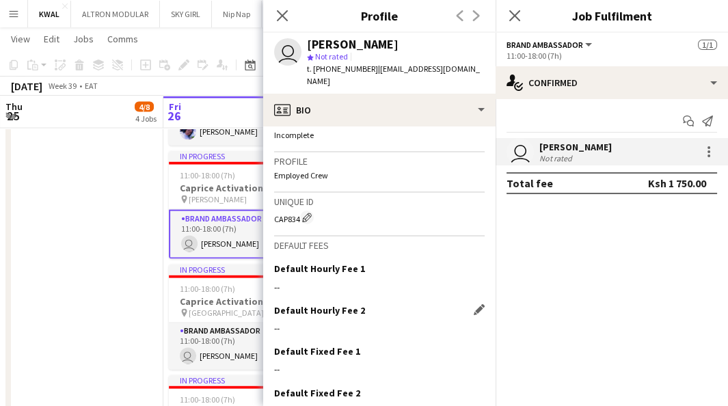
scroll to position [514, 0]
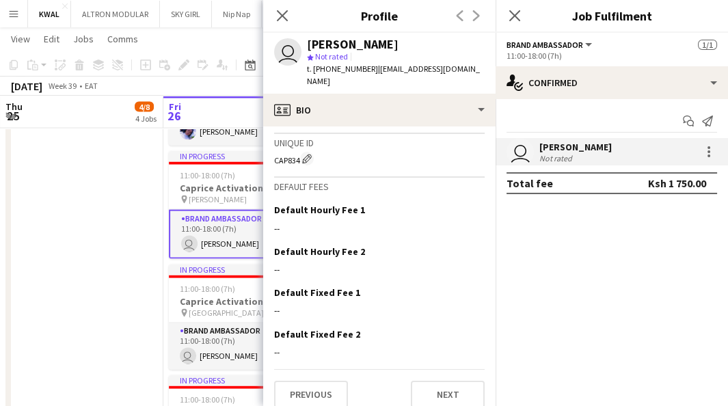
click at [431, 369] on div "Previous Next" at bounding box center [379, 388] width 211 height 39
click at [434, 381] on button "Next" at bounding box center [448, 394] width 74 height 27
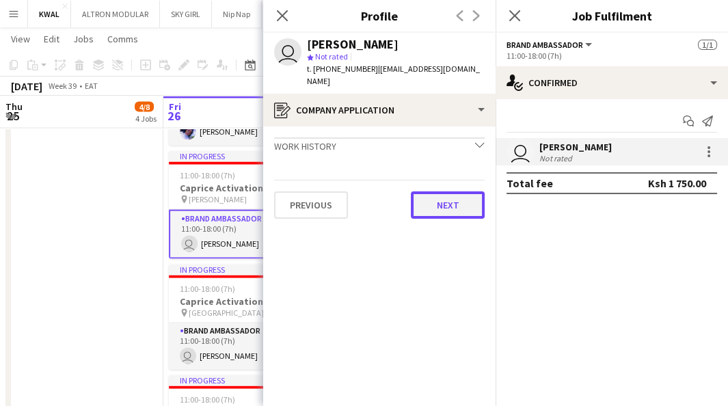
click at [446, 193] on button "Next" at bounding box center [448, 204] width 74 height 27
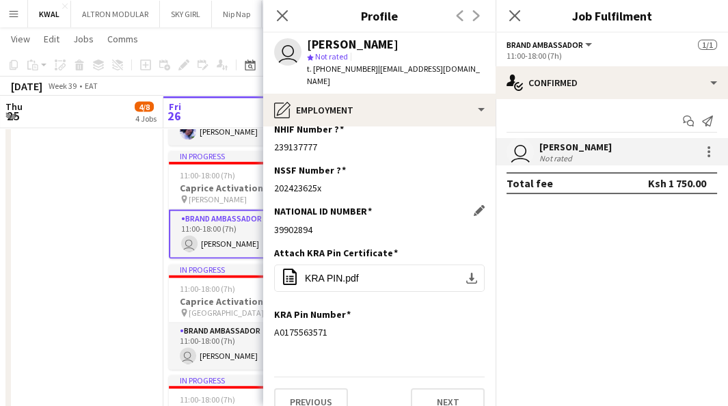
scroll to position [22, 0]
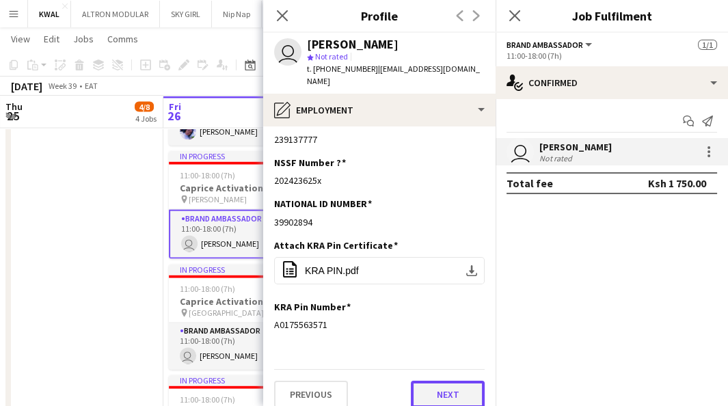
click at [432, 381] on button "Next" at bounding box center [448, 394] width 74 height 27
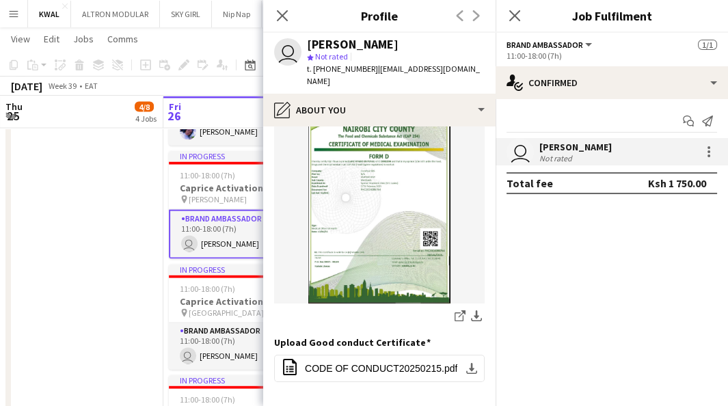
scroll to position [109, 0]
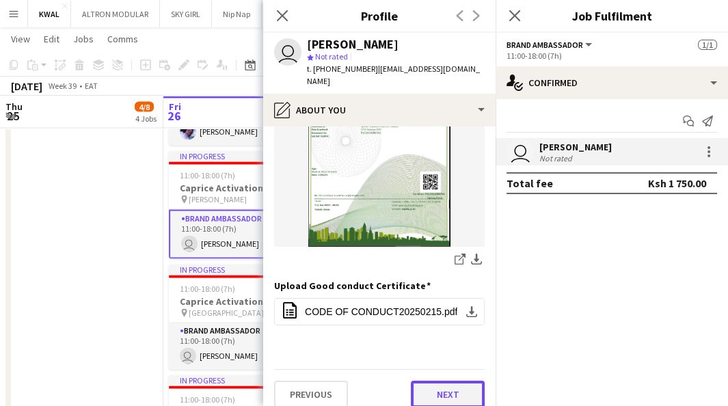
click at [431, 381] on button "Next" at bounding box center [448, 394] width 74 height 27
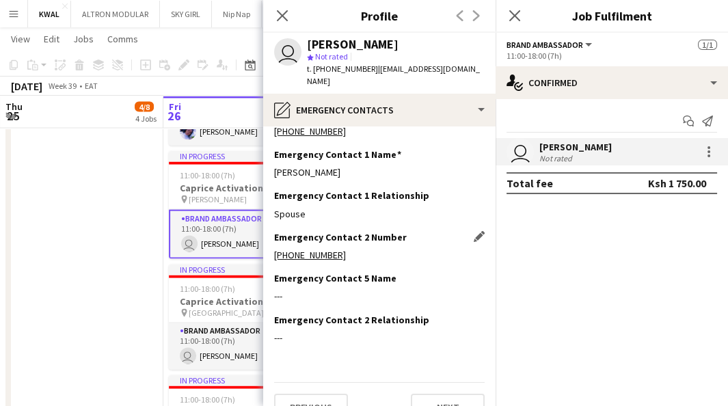
scroll to position [43, 0]
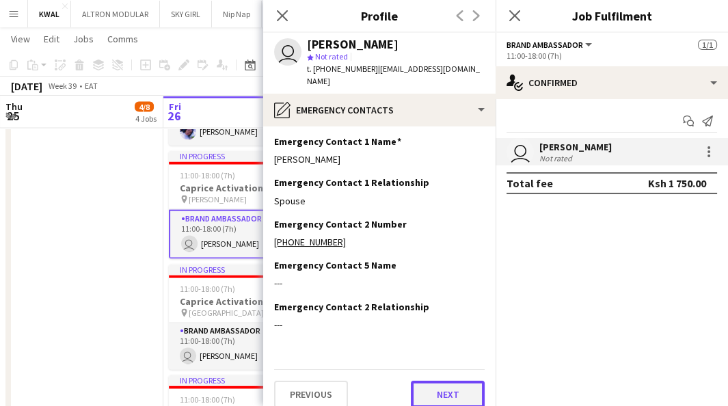
click at [451, 382] on button "Next" at bounding box center [448, 394] width 74 height 27
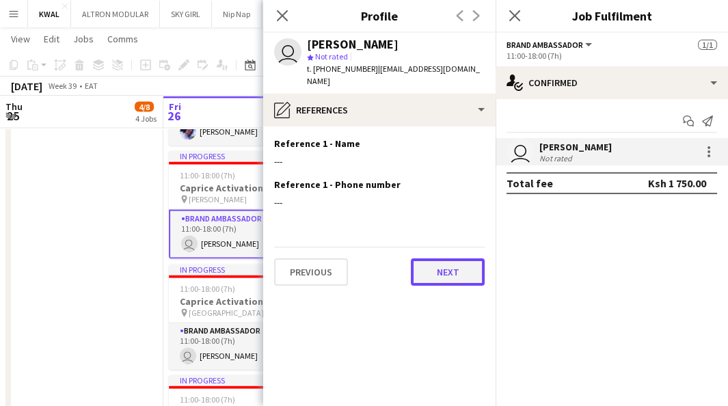
click at [446, 260] on button "Next" at bounding box center [448, 271] width 74 height 27
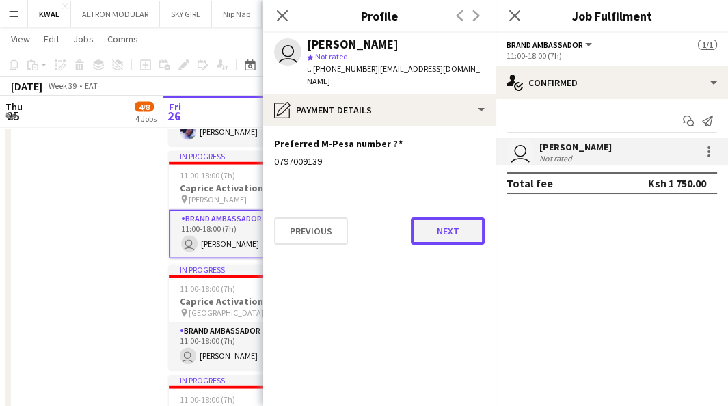
click at [457, 217] on button "Next" at bounding box center [448, 230] width 74 height 27
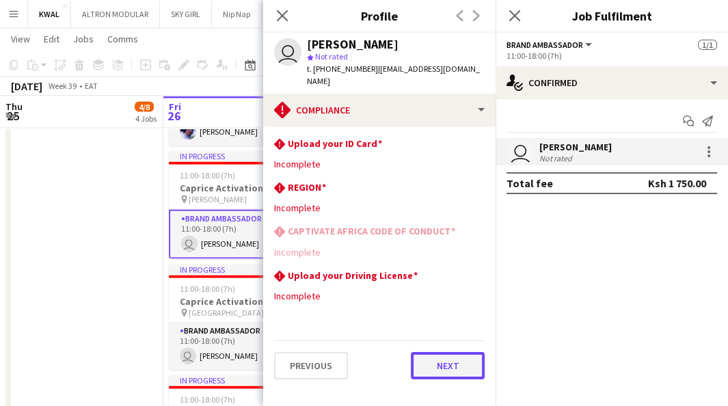
click at [435, 352] on button "Next" at bounding box center [448, 365] width 74 height 27
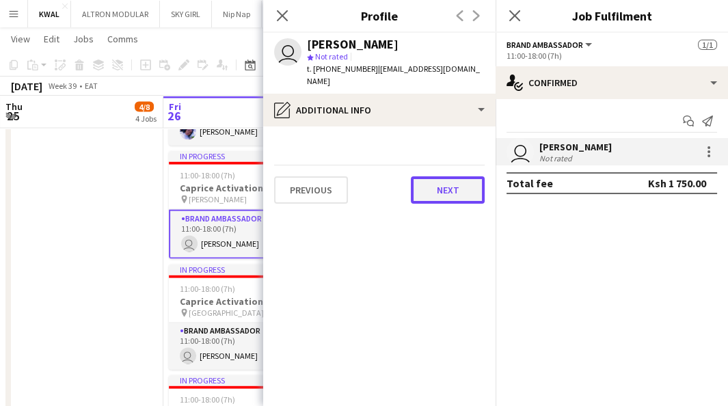
click at [450, 176] on button "Next" at bounding box center [448, 189] width 74 height 27
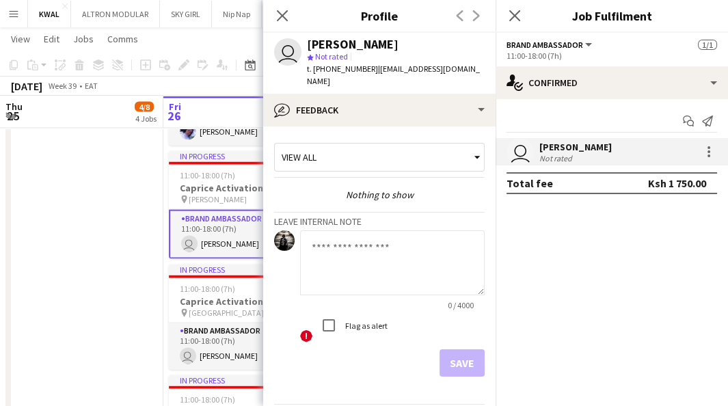
scroll to position [35, 0]
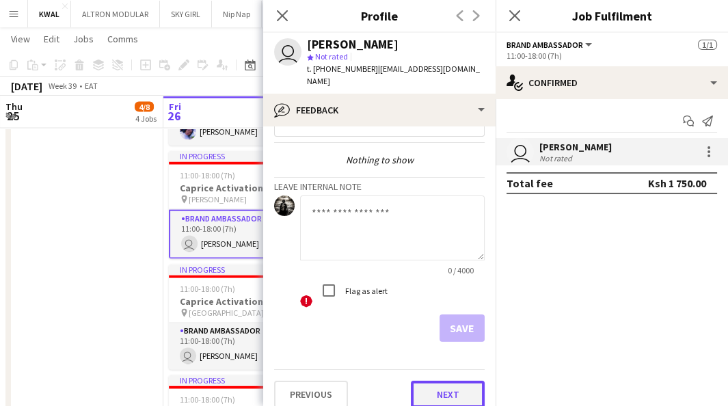
click at [433, 381] on button "Next" at bounding box center [448, 394] width 74 height 27
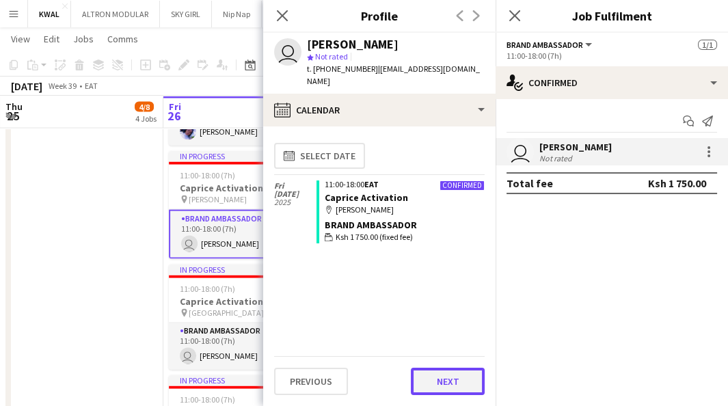
click at [451, 388] on button "Next" at bounding box center [448, 381] width 74 height 27
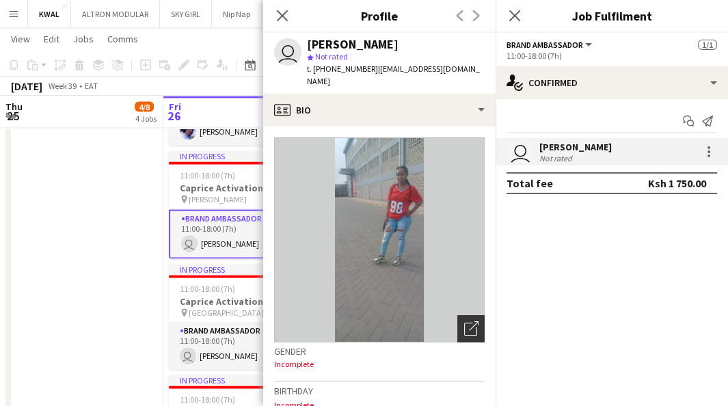
click at [464, 321] on icon "Open photos pop-in" at bounding box center [471, 328] width 14 height 14
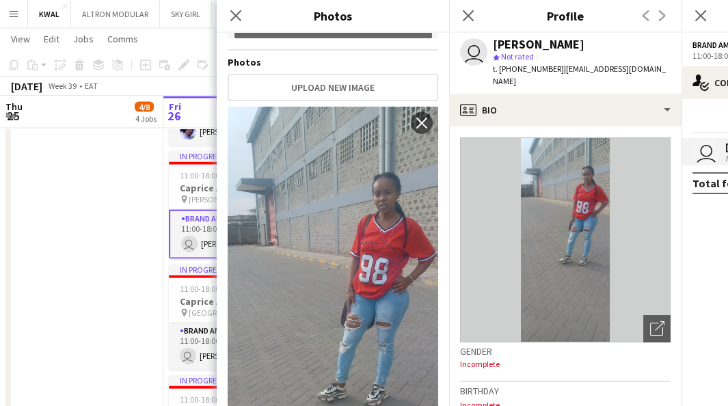
scroll to position [304, 0]
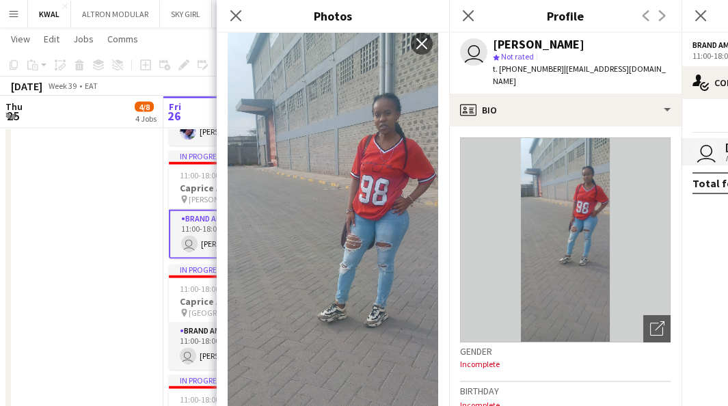
click at [355, 224] on img at bounding box center [333, 267] width 211 height 480
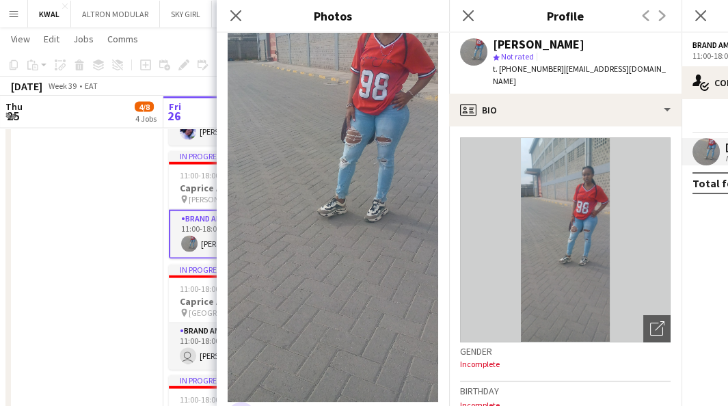
scroll to position [0, 0]
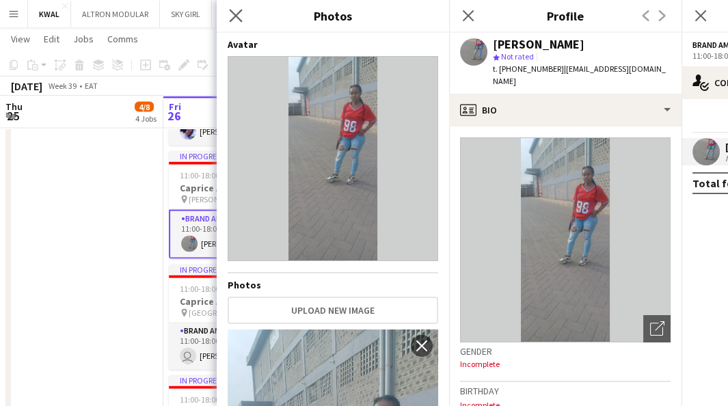
click at [243, 21] on app-icon "Close pop-in" at bounding box center [236, 16] width 20 height 20
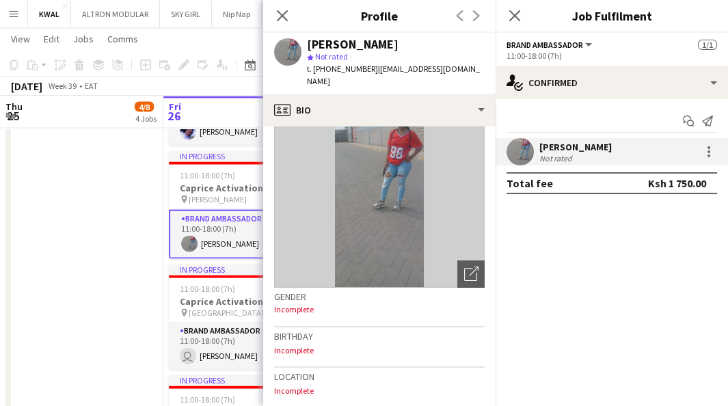
scroll to position [76, 0]
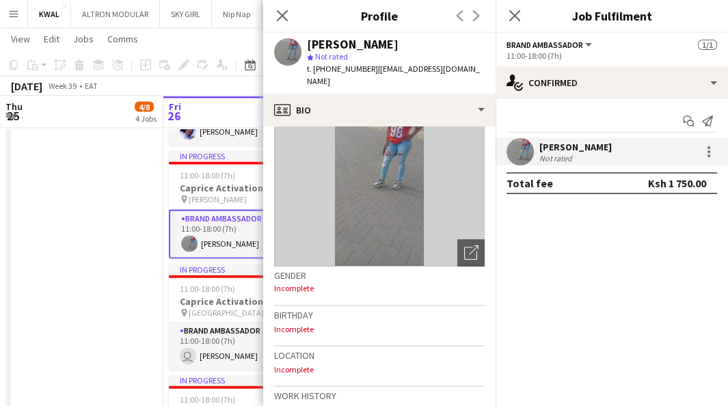
click at [313, 311] on div "Birthday Incomplete" at bounding box center [379, 326] width 211 height 40
click at [303, 324] on p "Incomplete" at bounding box center [379, 329] width 211 height 10
click at [355, 309] on h3 "Birthday" at bounding box center [379, 315] width 211 height 12
click at [315, 324] on p "Incomplete" at bounding box center [379, 329] width 211 height 10
drag, startPoint x: 314, startPoint y: 314, endPoint x: 277, endPoint y: 310, distance: 37.9
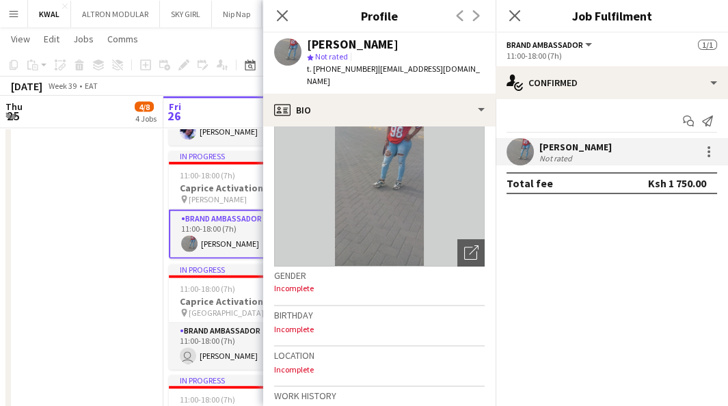
click at [277, 310] on div "Birthday Incomplete" at bounding box center [379, 326] width 211 height 40
click at [547, 289] on mat-expansion-panel "check Confirmed Start chat Send notification [PERSON_NAME] Not rated Total fee …" at bounding box center [612, 252] width 232 height 307
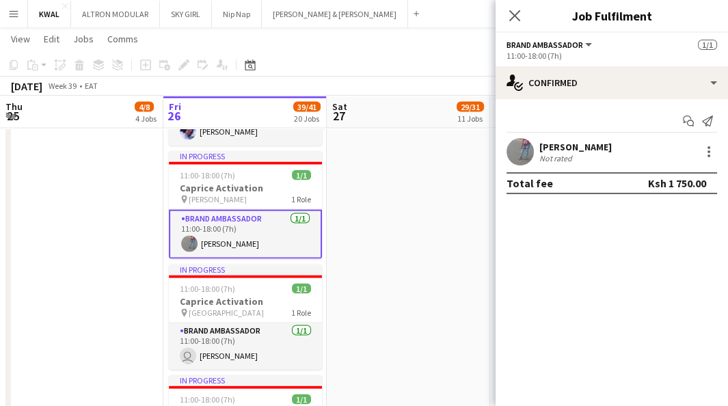
click at [524, 154] on app-user-avatar at bounding box center [520, 151] width 27 height 27
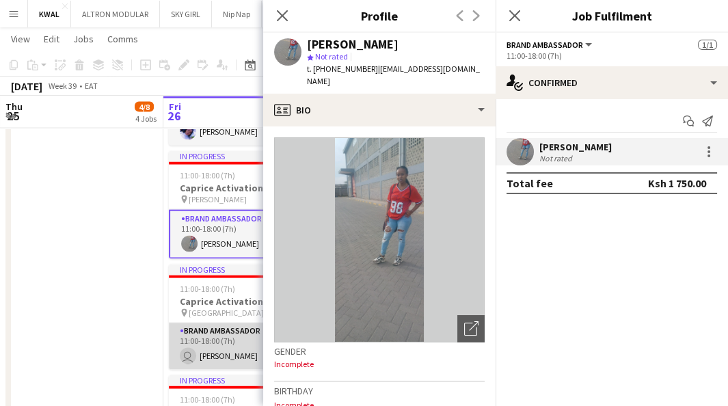
click at [237, 355] on app-card-role "Brand Ambassador [DATE] 11:00-18:00 (7h) user [PERSON_NAME]" at bounding box center [245, 346] width 153 height 46
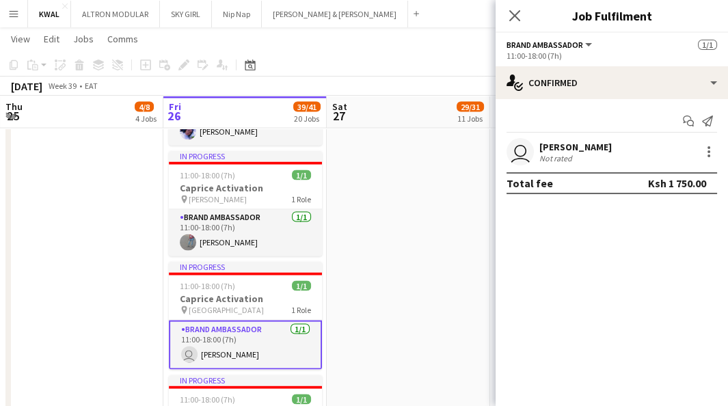
click at [524, 150] on app-user-avatar "user" at bounding box center [520, 151] width 27 height 27
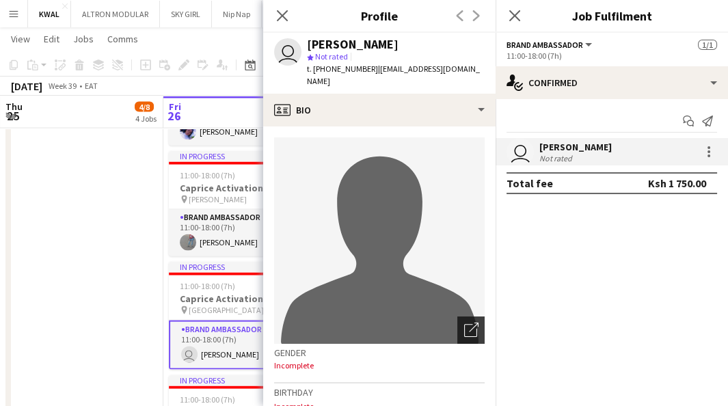
click at [464, 323] on icon "Open photos pop-in" at bounding box center [471, 330] width 14 height 14
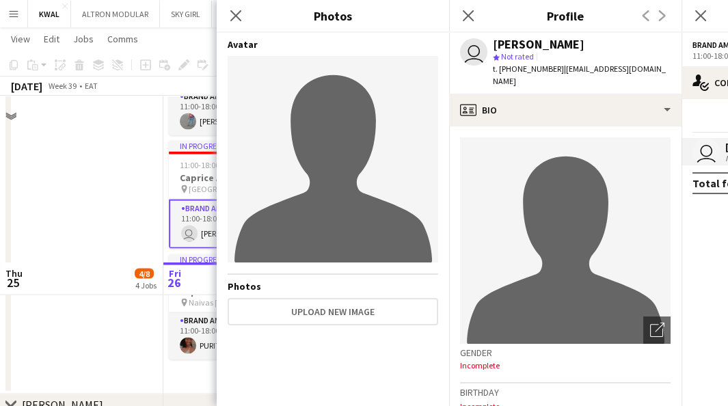
scroll to position [3830, 0]
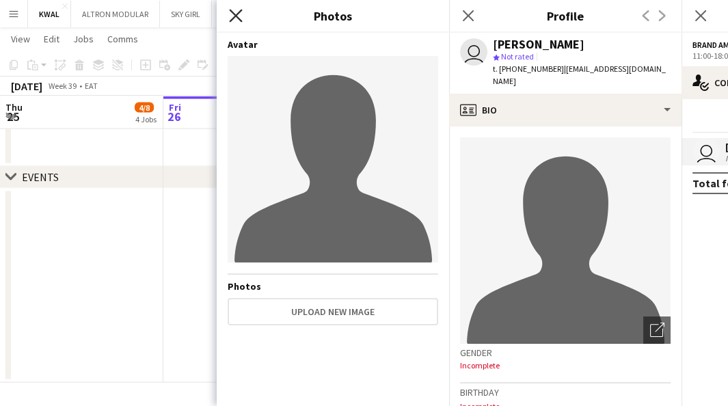
click at [234, 14] on icon at bounding box center [235, 15] width 13 height 13
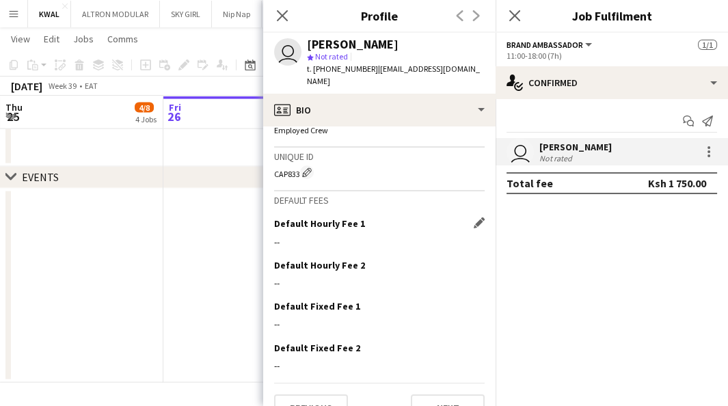
scroll to position [515, 0]
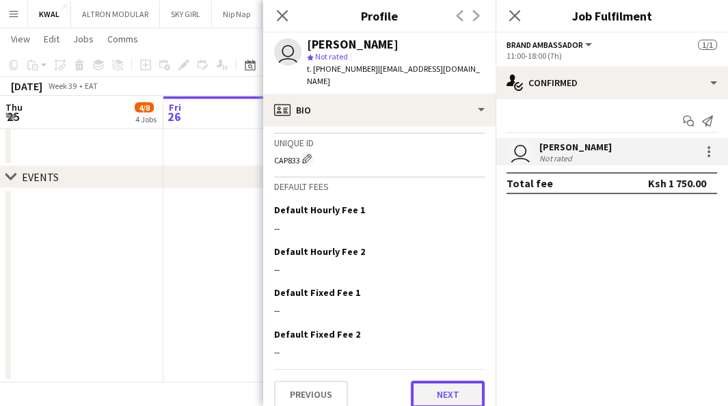
click at [423, 386] on button "Next" at bounding box center [448, 394] width 74 height 27
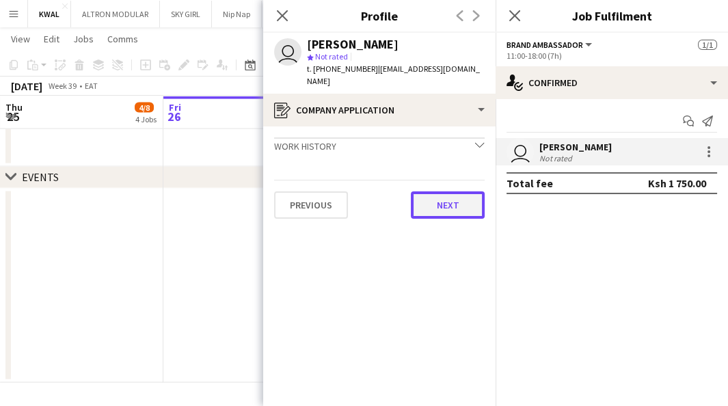
click at [447, 198] on button "Next" at bounding box center [448, 204] width 74 height 27
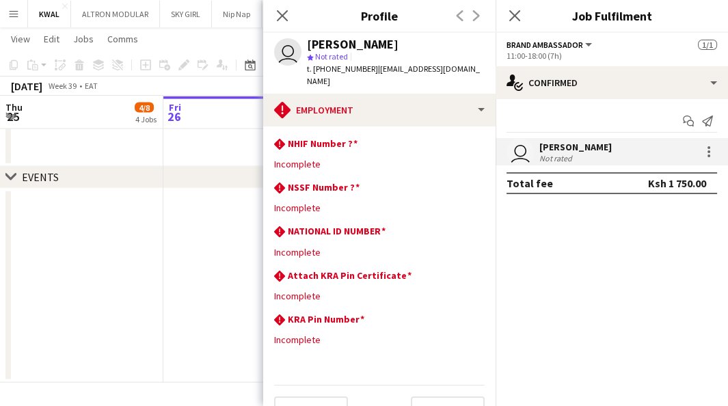
click at [193, 277] on app-date-cell at bounding box center [244, 286] width 163 height 195
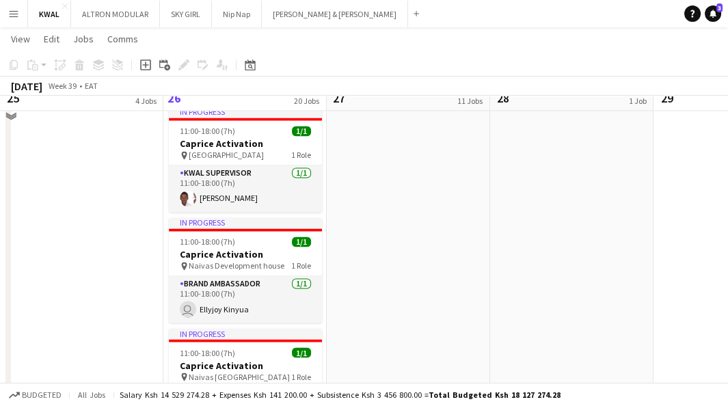
scroll to position [2994, 0]
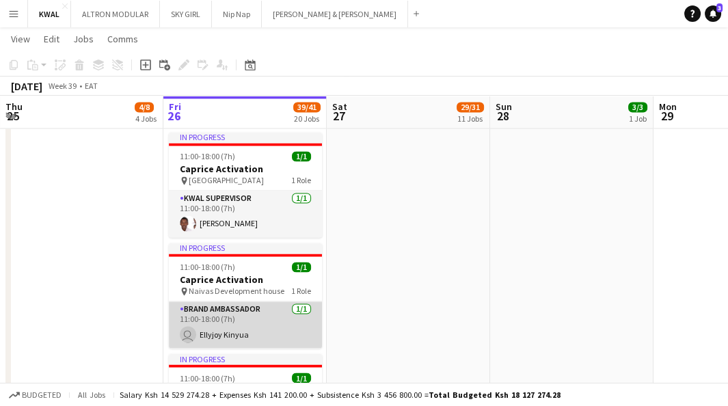
click at [187, 332] on app-user-avatar "user" at bounding box center [188, 334] width 16 height 16
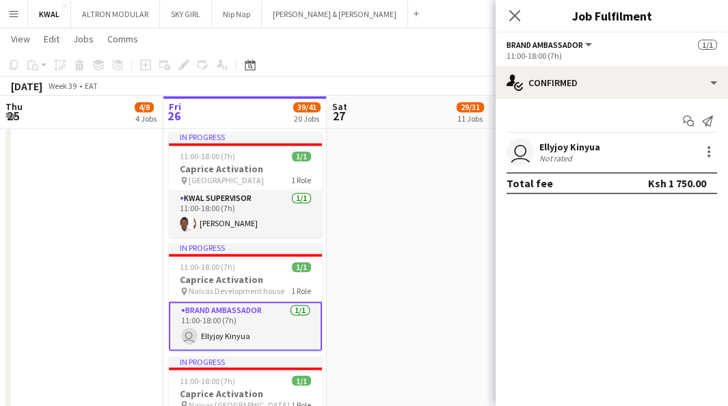
click at [528, 153] on app-user-avatar "user" at bounding box center [520, 151] width 27 height 27
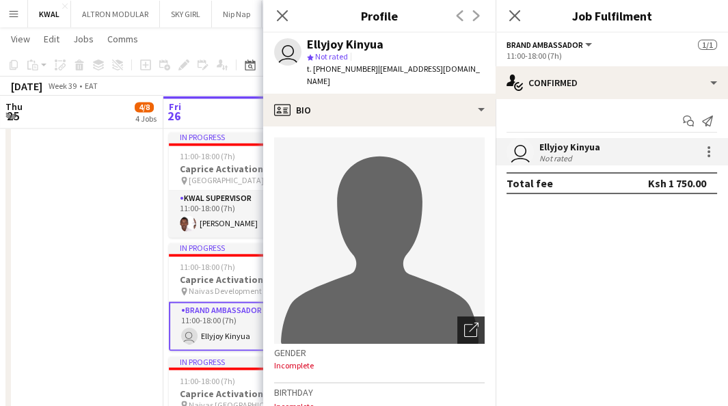
click at [464, 323] on icon "Open photos pop-in" at bounding box center [471, 330] width 14 height 14
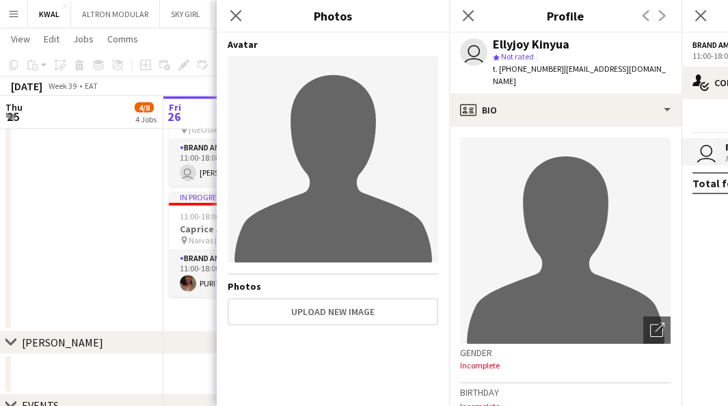
scroll to position [3602, 0]
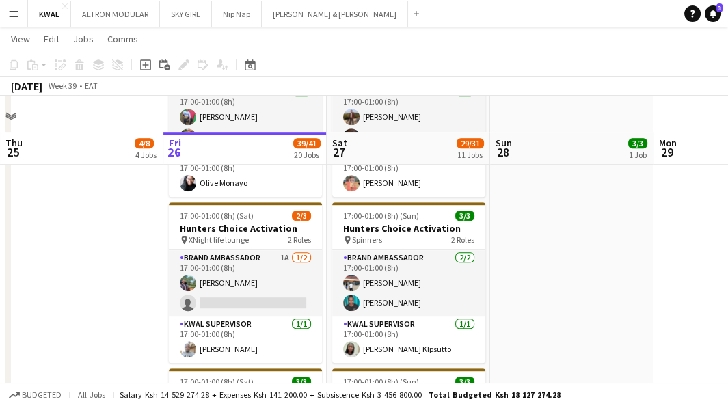
scroll to position [1063, 0]
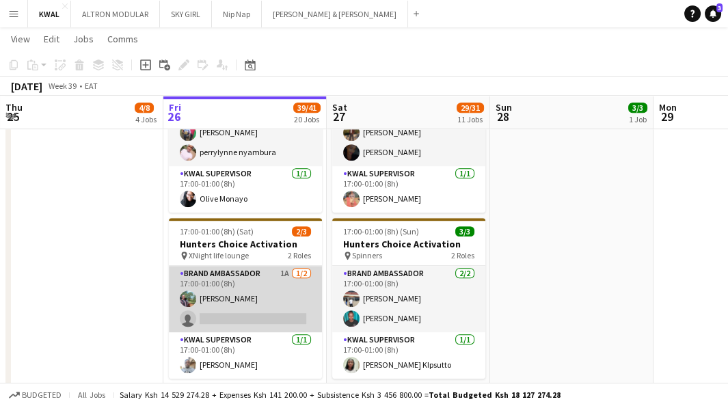
click at [234, 313] on app-card-role "Brand Ambassador 1A [DATE] 17:00-01:00 (8h) [PERSON_NAME] single-neutral-actions" at bounding box center [245, 299] width 153 height 66
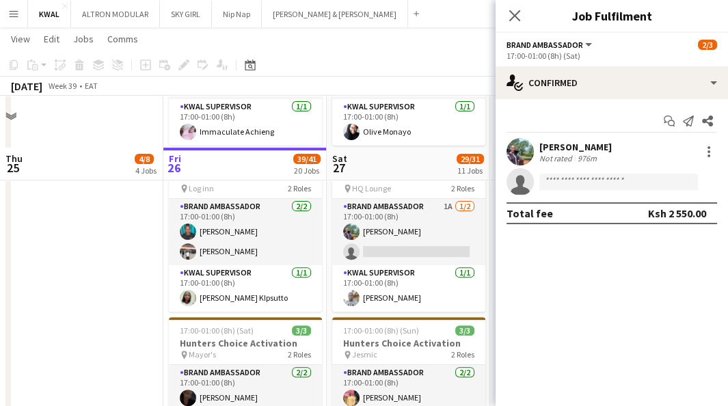
scroll to position [607, 0]
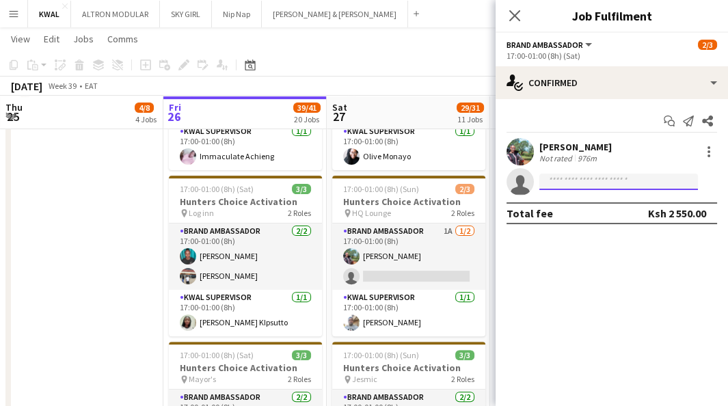
click at [563, 180] on input at bounding box center [618, 182] width 159 height 16
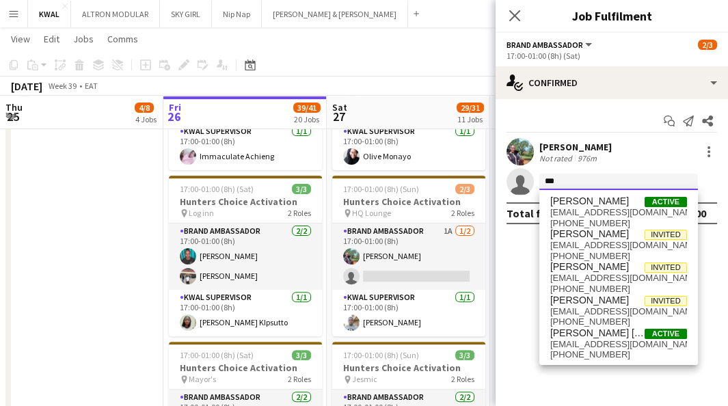
type input "****"
drag, startPoint x: 581, startPoint y: 182, endPoint x: 536, endPoint y: 176, distance: 45.4
click at [536, 176] on form "****" at bounding box center [625, 182] width 183 height 17
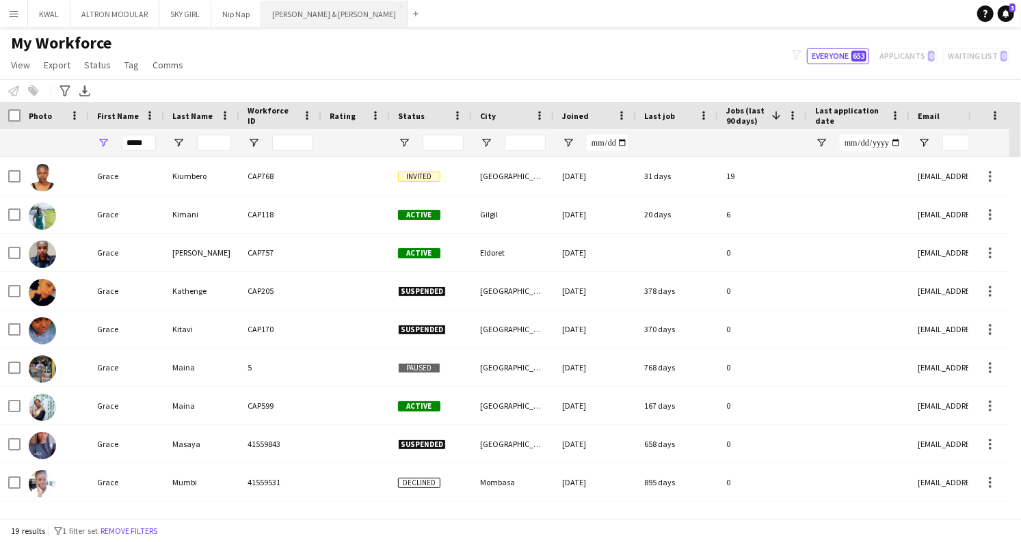
click at [297, 16] on button "Slater & Whittaker Close" at bounding box center [334, 14] width 146 height 27
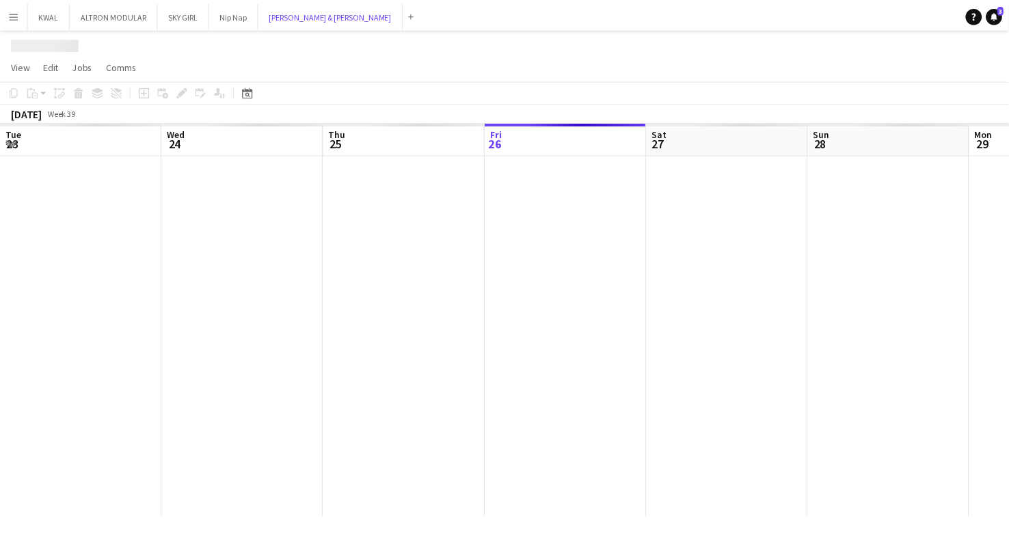
scroll to position [0, 327]
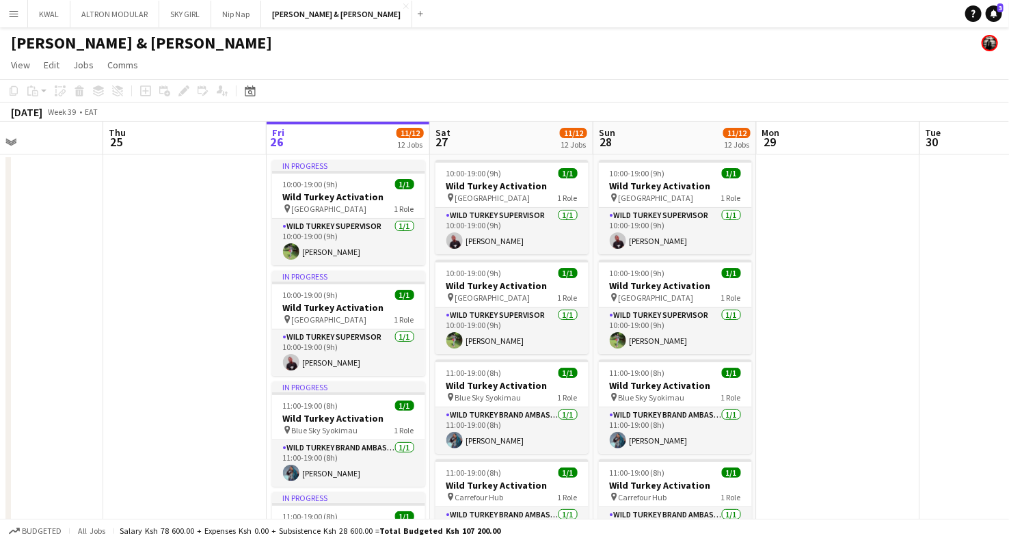
drag, startPoint x: 273, startPoint y: 381, endPoint x: 372, endPoint y: 370, distance: 99.1
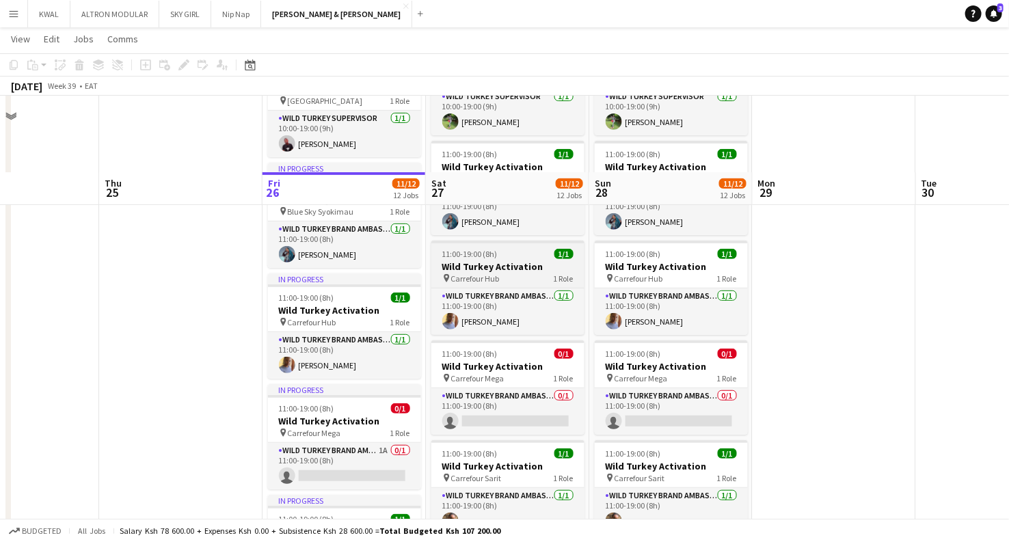
scroll to position [304, 0]
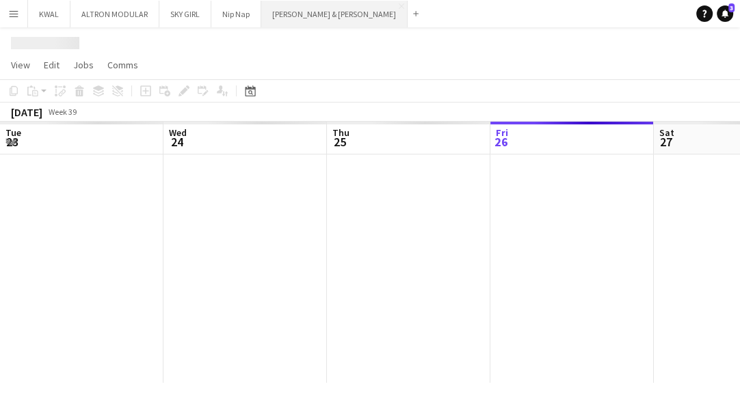
scroll to position [0, 327]
